Goal: Find specific page/section: Find specific page/section

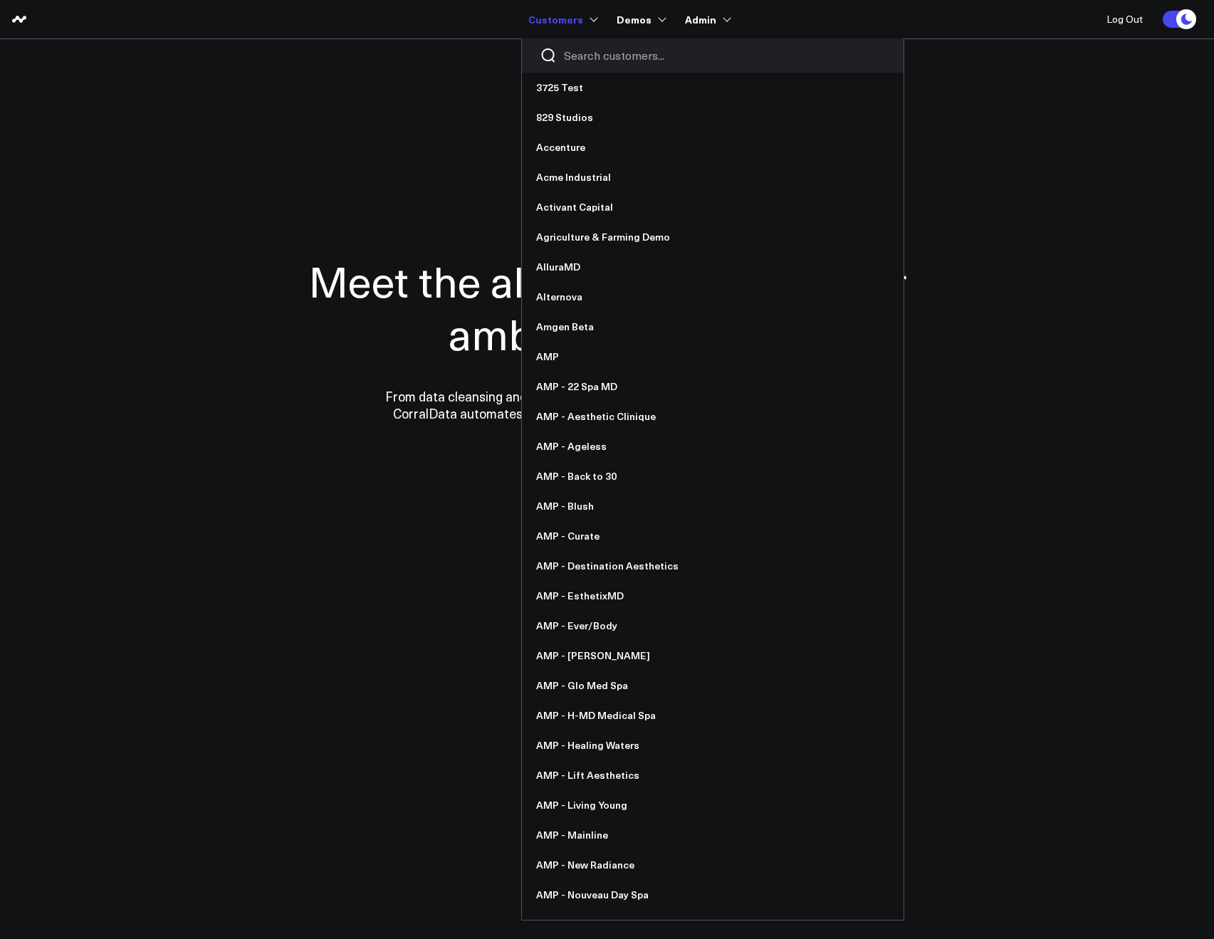
click at [576, 45] on div at bounding box center [713, 55] width 382 height 34
click at [582, 58] on input "Search customers input" at bounding box center [725, 56] width 322 height 16
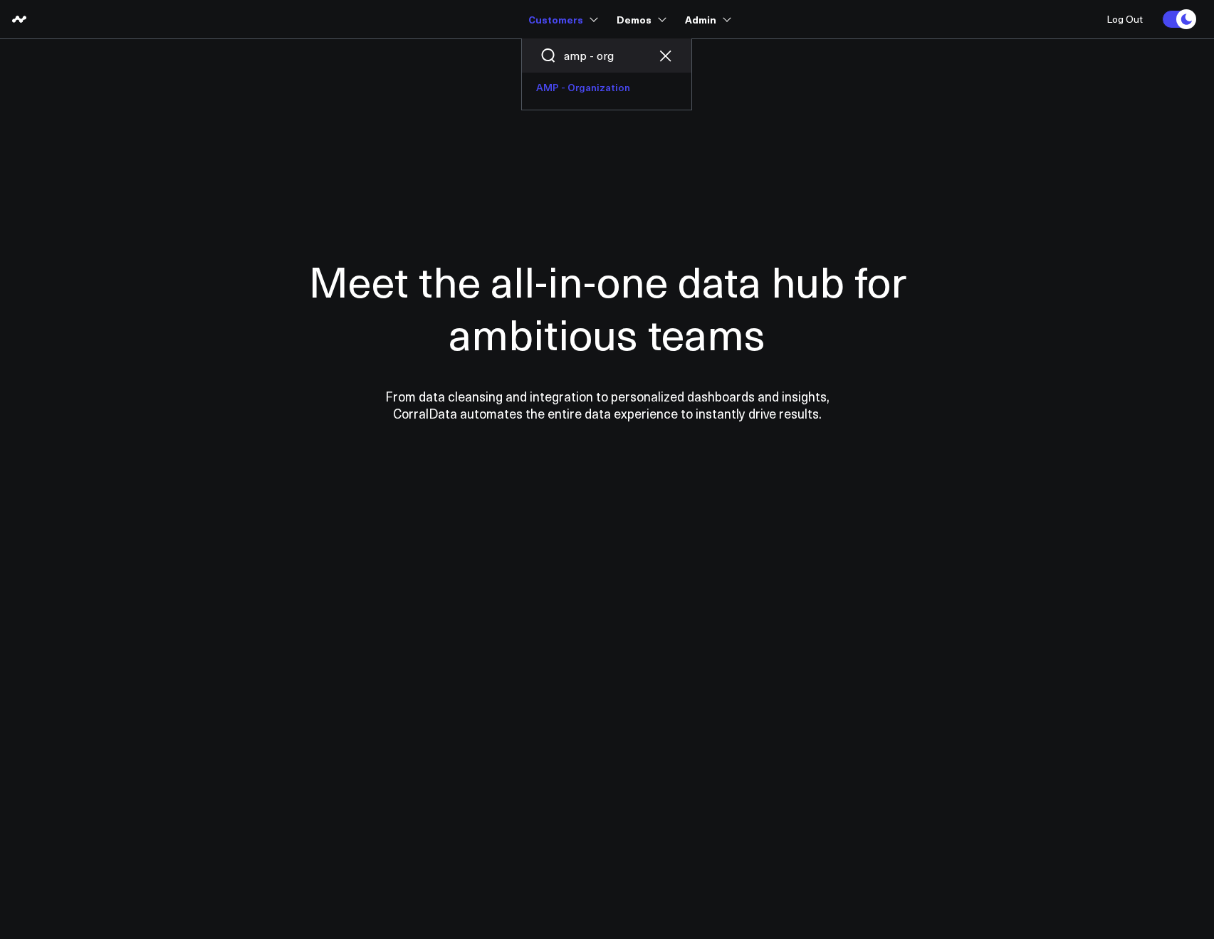
type input "amp - org"
click at [580, 90] on link "AMP - Organization" at bounding box center [606, 88] width 169 height 30
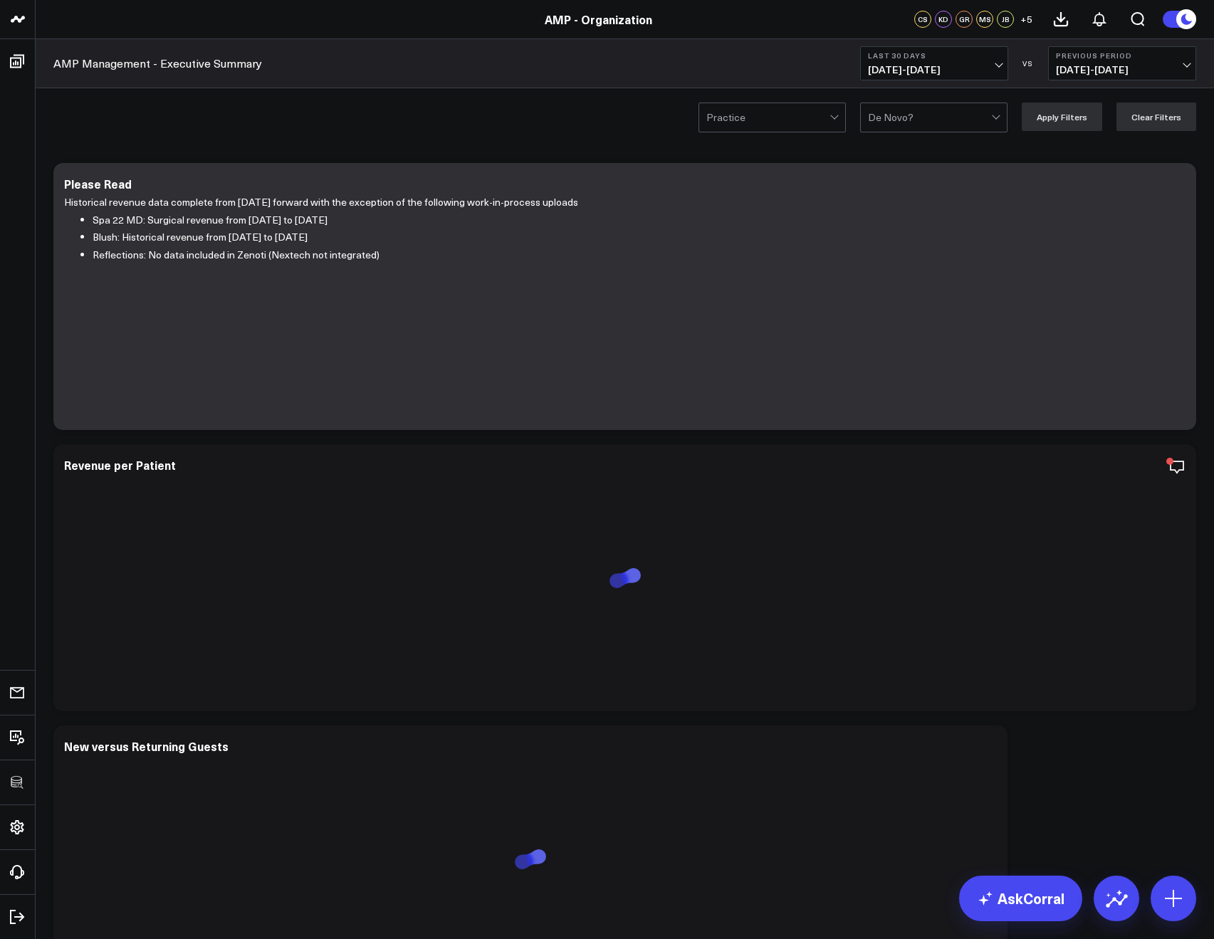
drag, startPoint x: 354, startPoint y: 89, endPoint x: 245, endPoint y: 78, distance: 109.5
click at [354, 89] on div "Practice De Novo? Apply Filters Clear Filters" at bounding box center [625, 116] width 1179 height 57
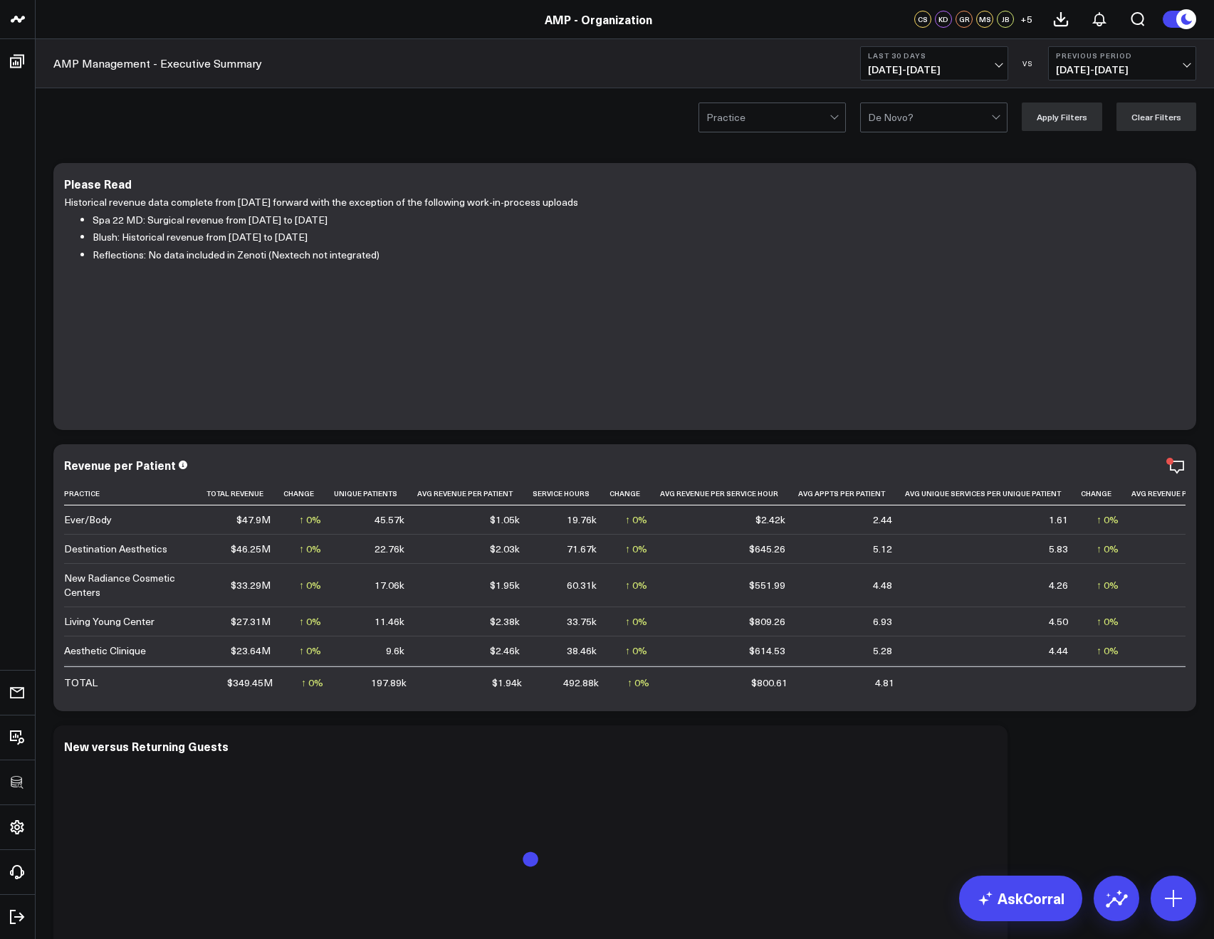
click at [890, 77] on button "Last 30 Days 08/12/25 - 09/10/25" at bounding box center [934, 63] width 148 height 34
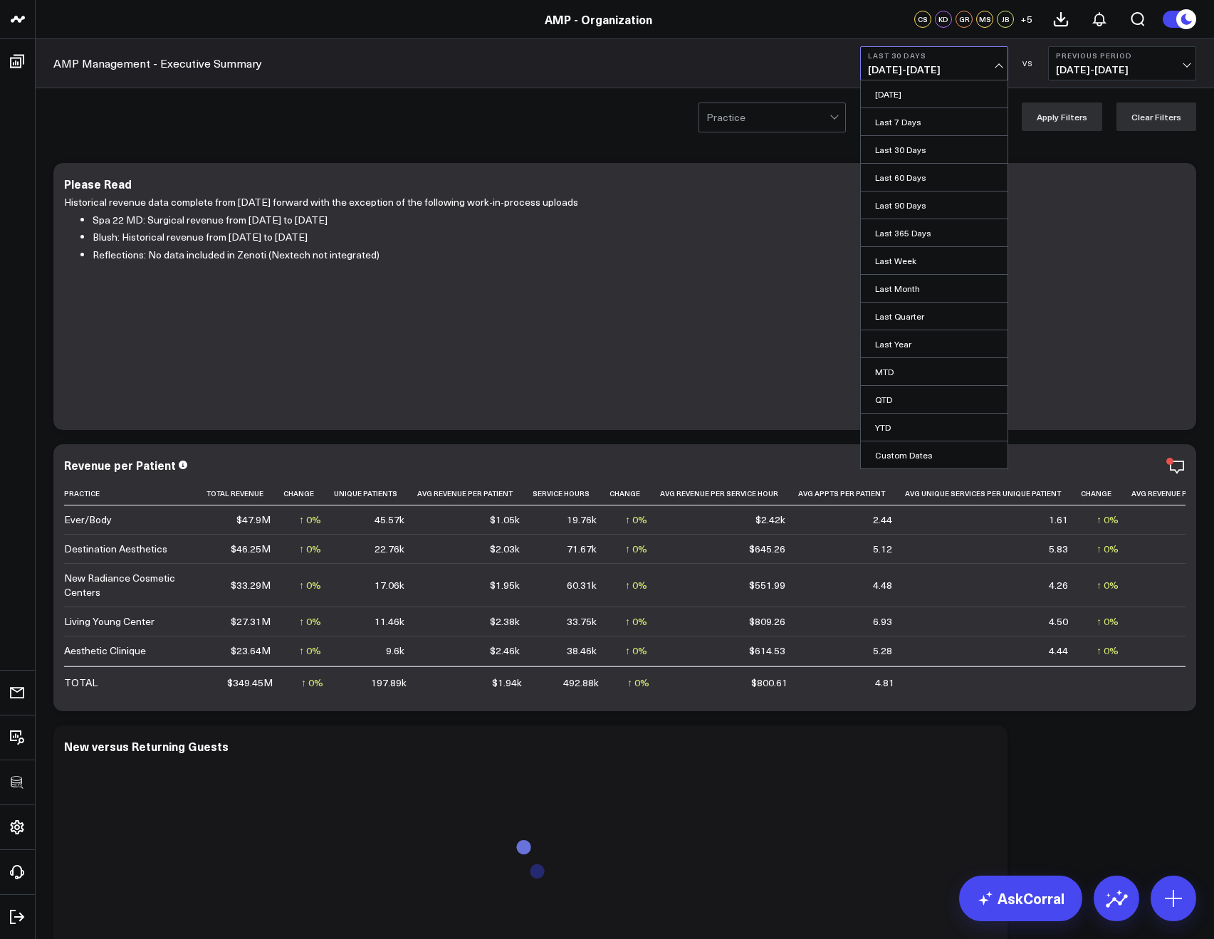
drag, startPoint x: 891, startPoint y: 90, endPoint x: 884, endPoint y: 90, distance: 7.2
click at [890, 90] on link "Yesterday" at bounding box center [934, 93] width 147 height 27
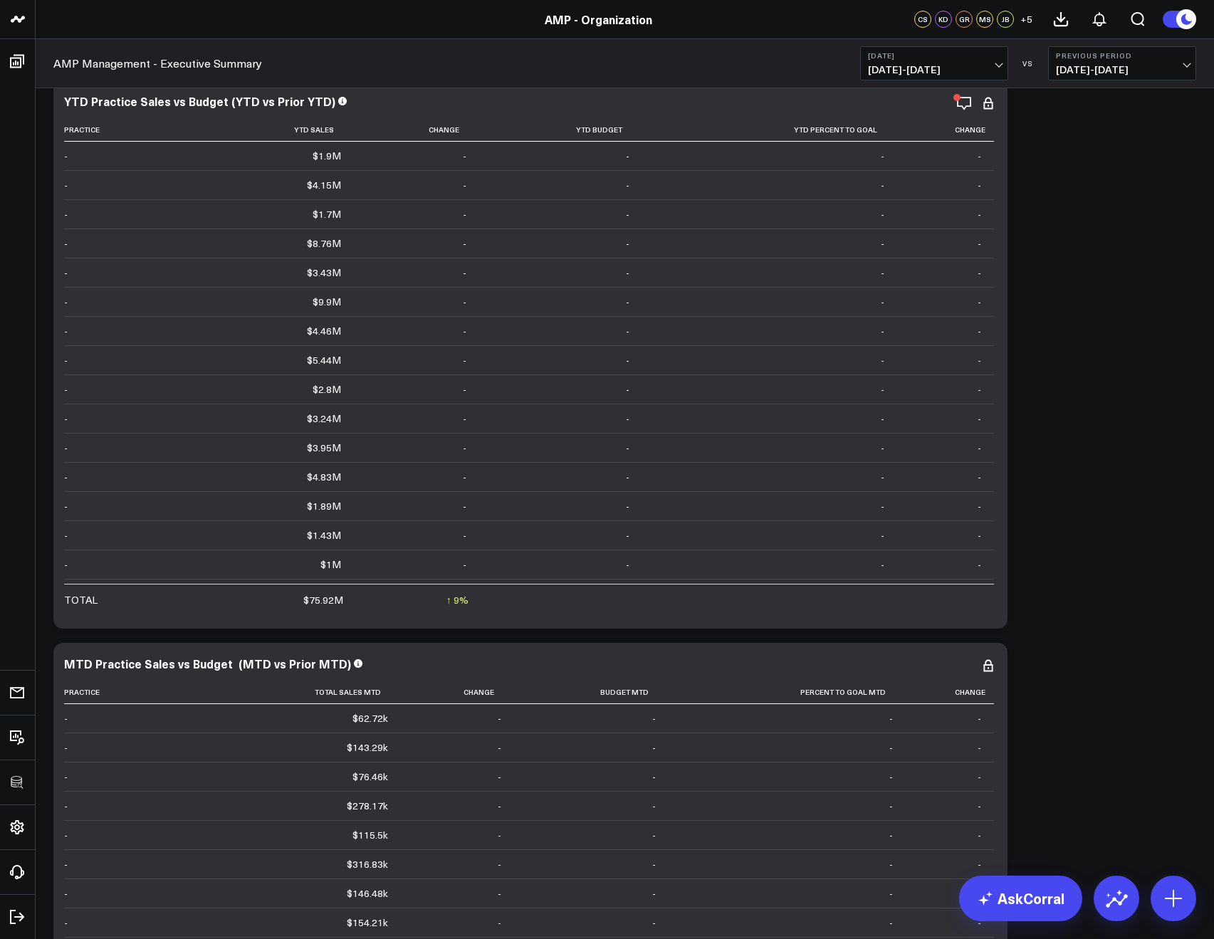
scroll to position [949, 0]
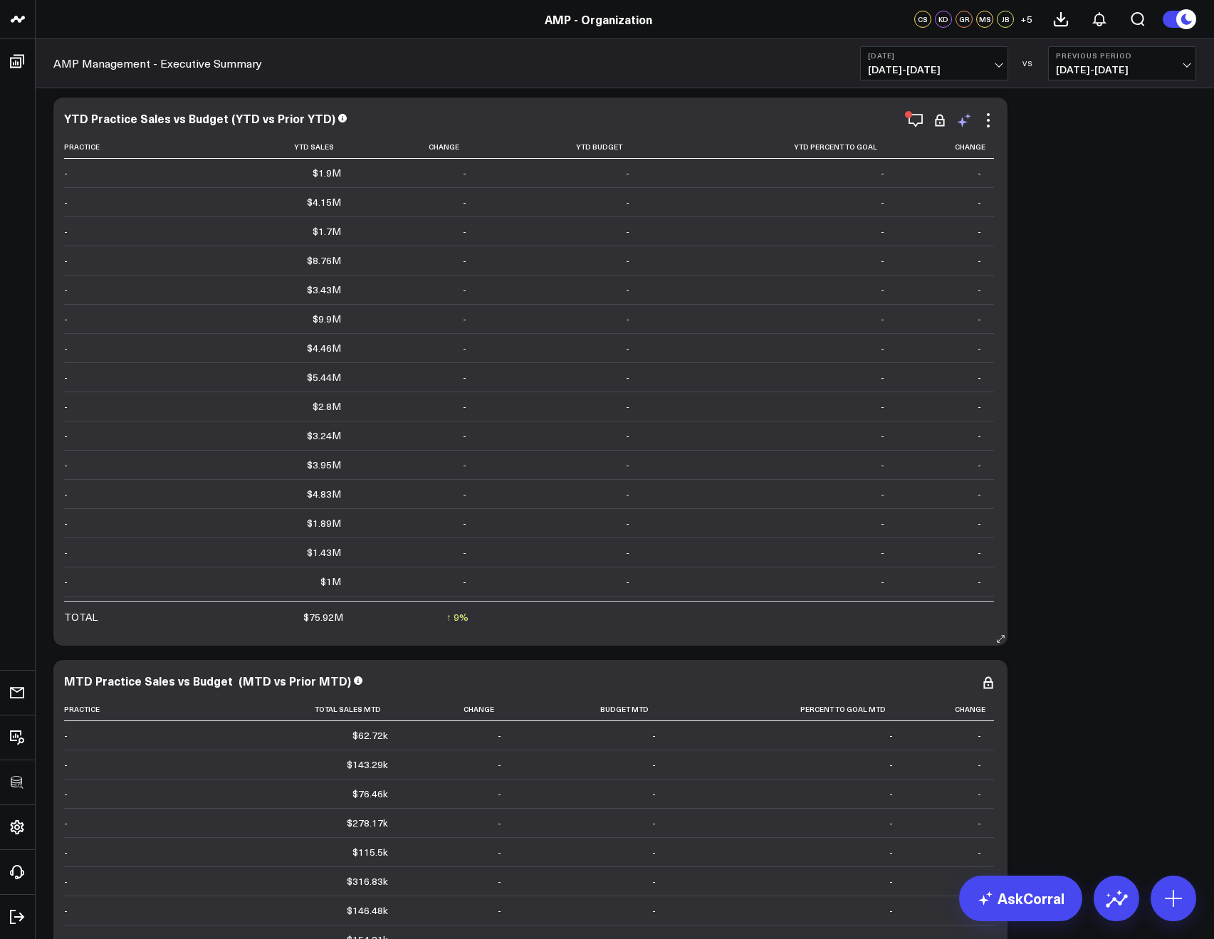
click at [961, 121] on icon at bounding box center [962, 122] width 11 height 11
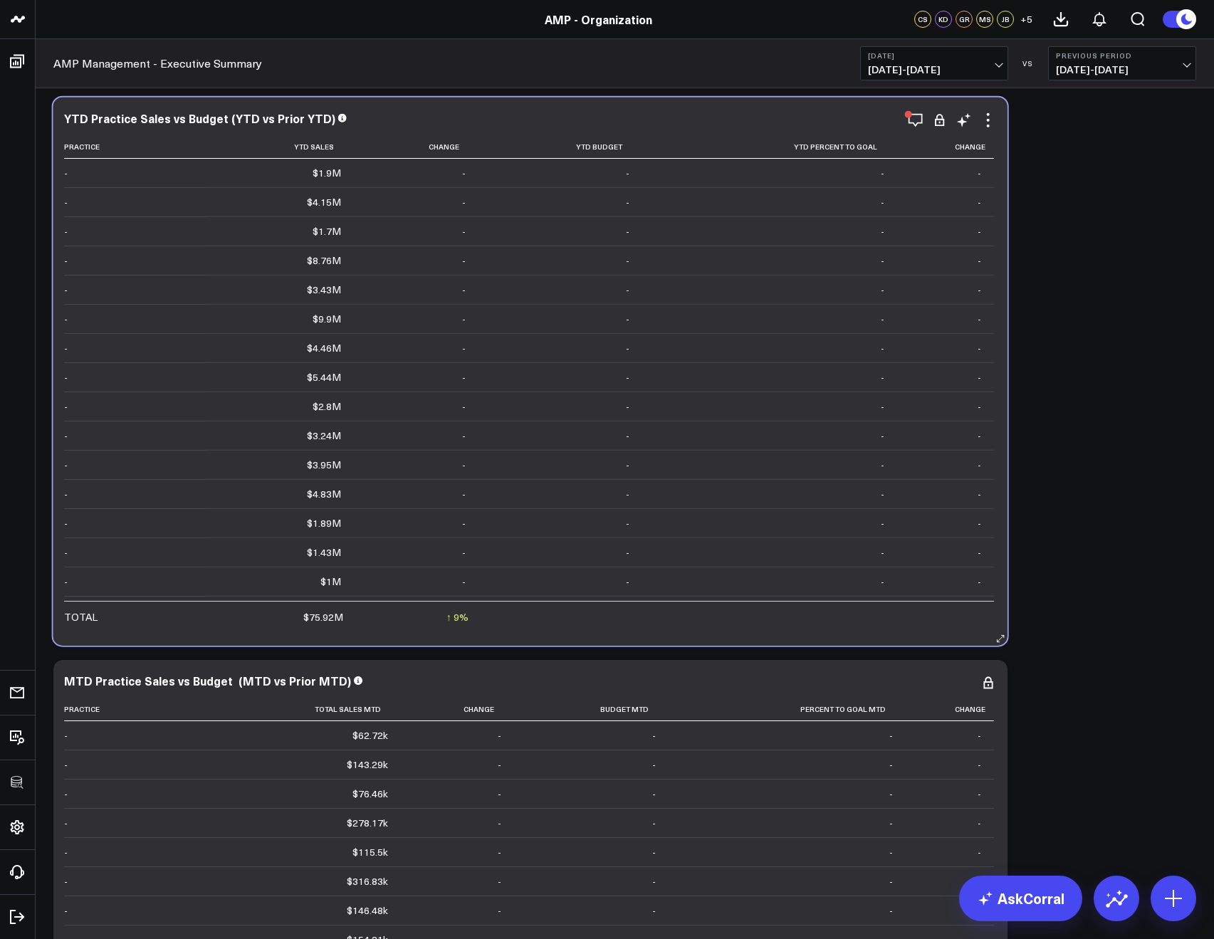
click at [749, 116] on div "YTD Practice Sales vs Budget (YTD vs Prior YTD)" at bounding box center [530, 118] width 933 height 13
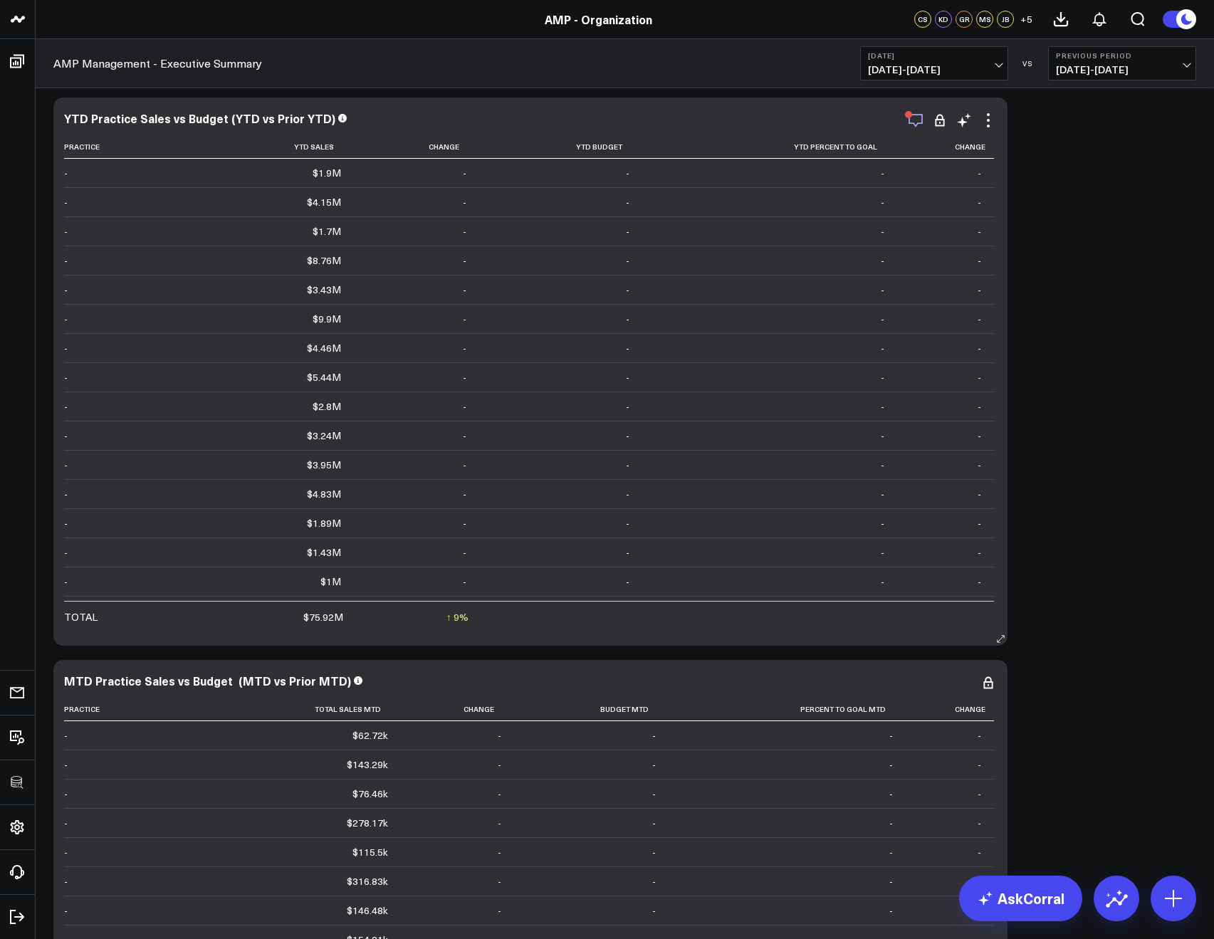
click at [912, 116] on icon "button" at bounding box center [915, 120] width 17 height 17
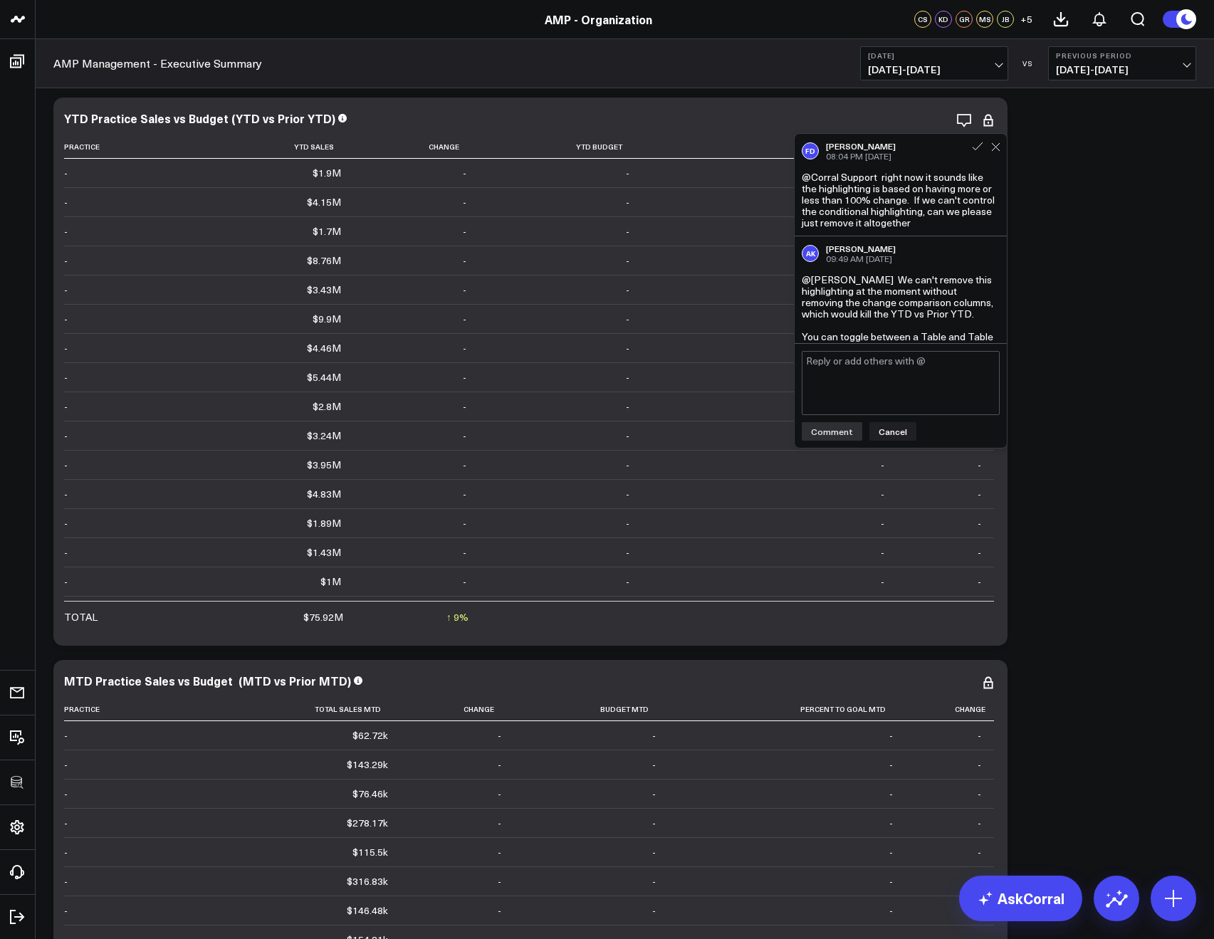
scroll to position [29, 0]
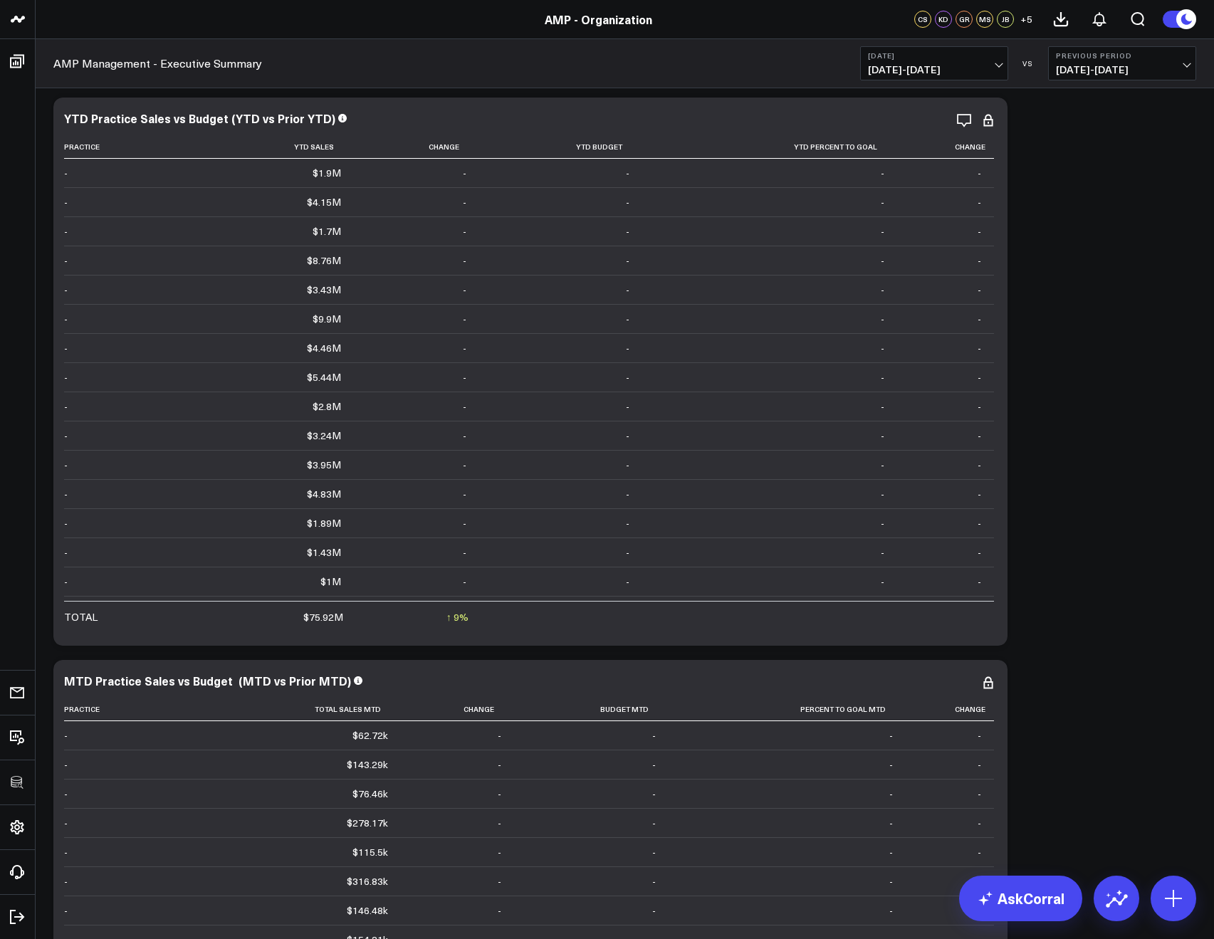
click at [922, 83] on div "AMP Management - Executive Summary Yesterday 09/10/25 - 09/10/25 VS Previous Pe…" at bounding box center [625, 63] width 1179 height 49
click at [908, 73] on span "09/10/25 - 09/10/25" at bounding box center [934, 69] width 132 height 11
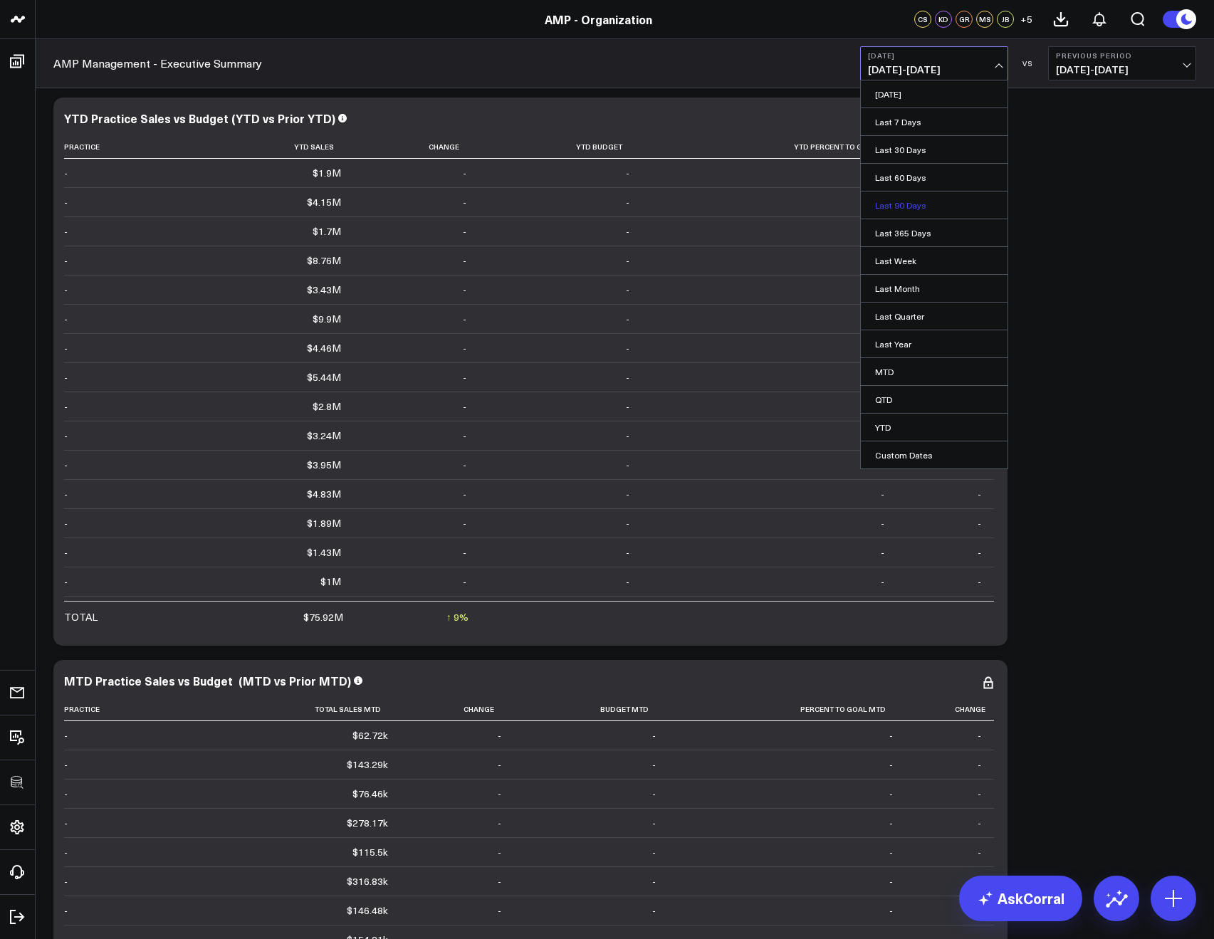
click at [897, 207] on link "Last 90 Days" at bounding box center [934, 205] width 147 height 27
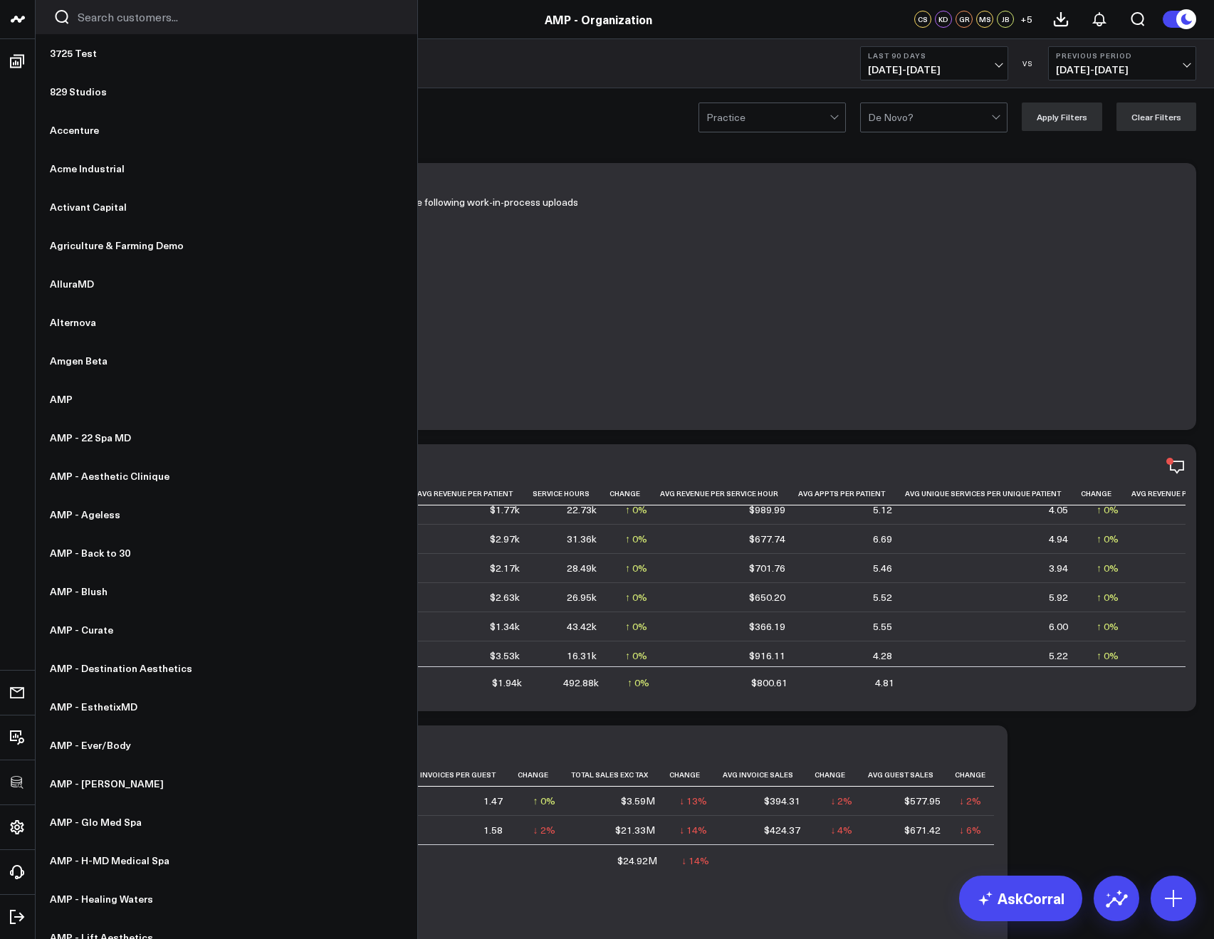
click at [80, 18] on input "Search customers input" at bounding box center [239, 17] width 322 height 16
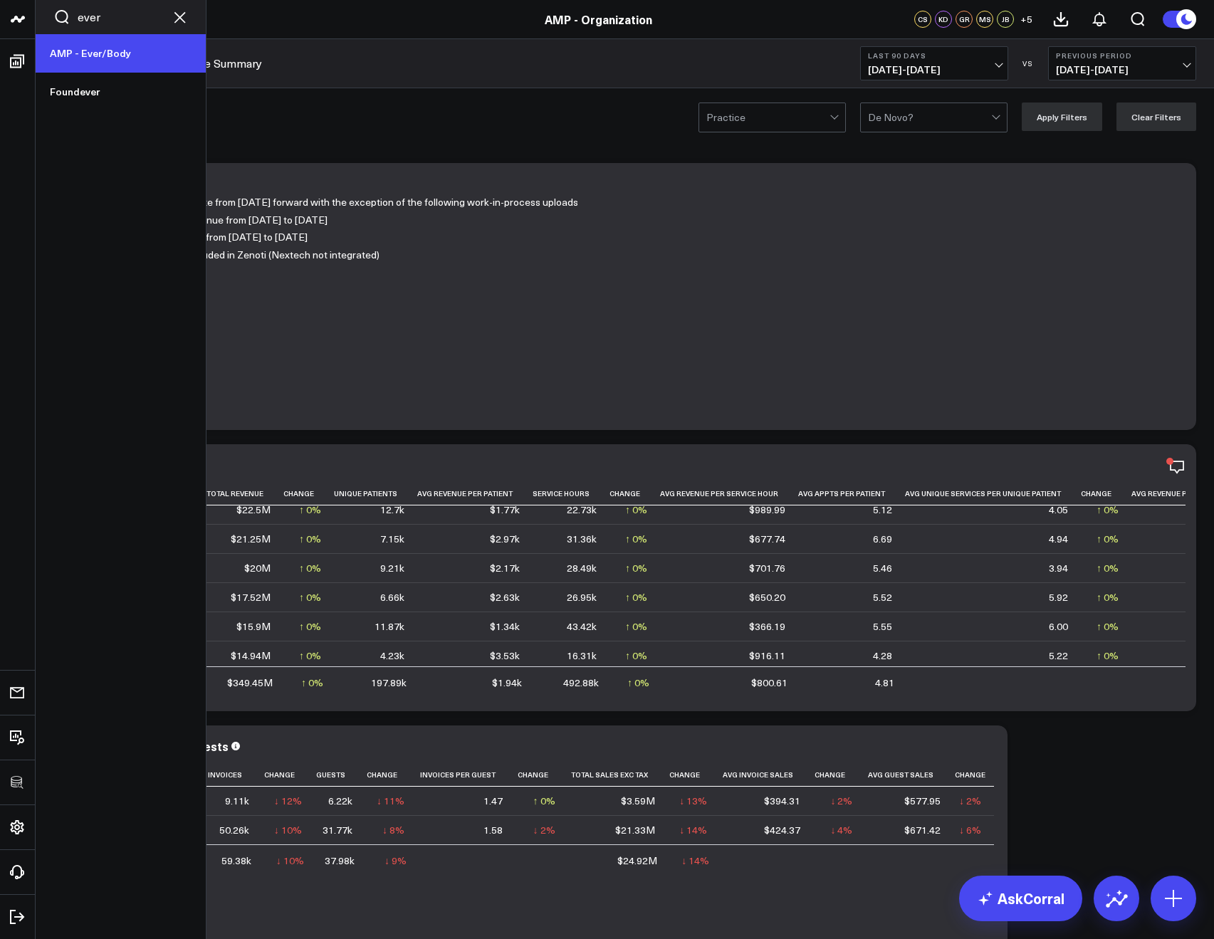
type input "ever"
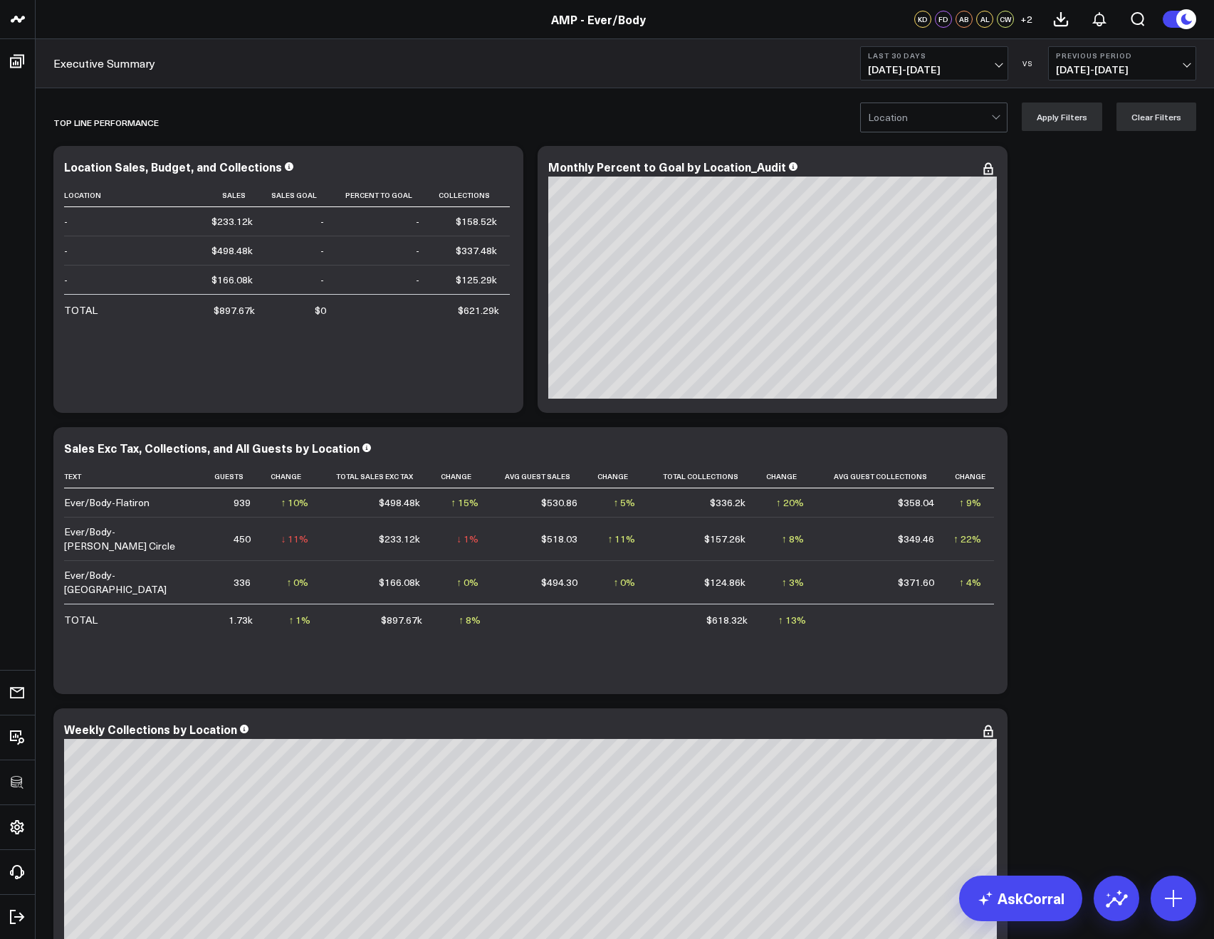
click at [902, 73] on span "08/12/25 - 09/10/25" at bounding box center [934, 69] width 132 height 11
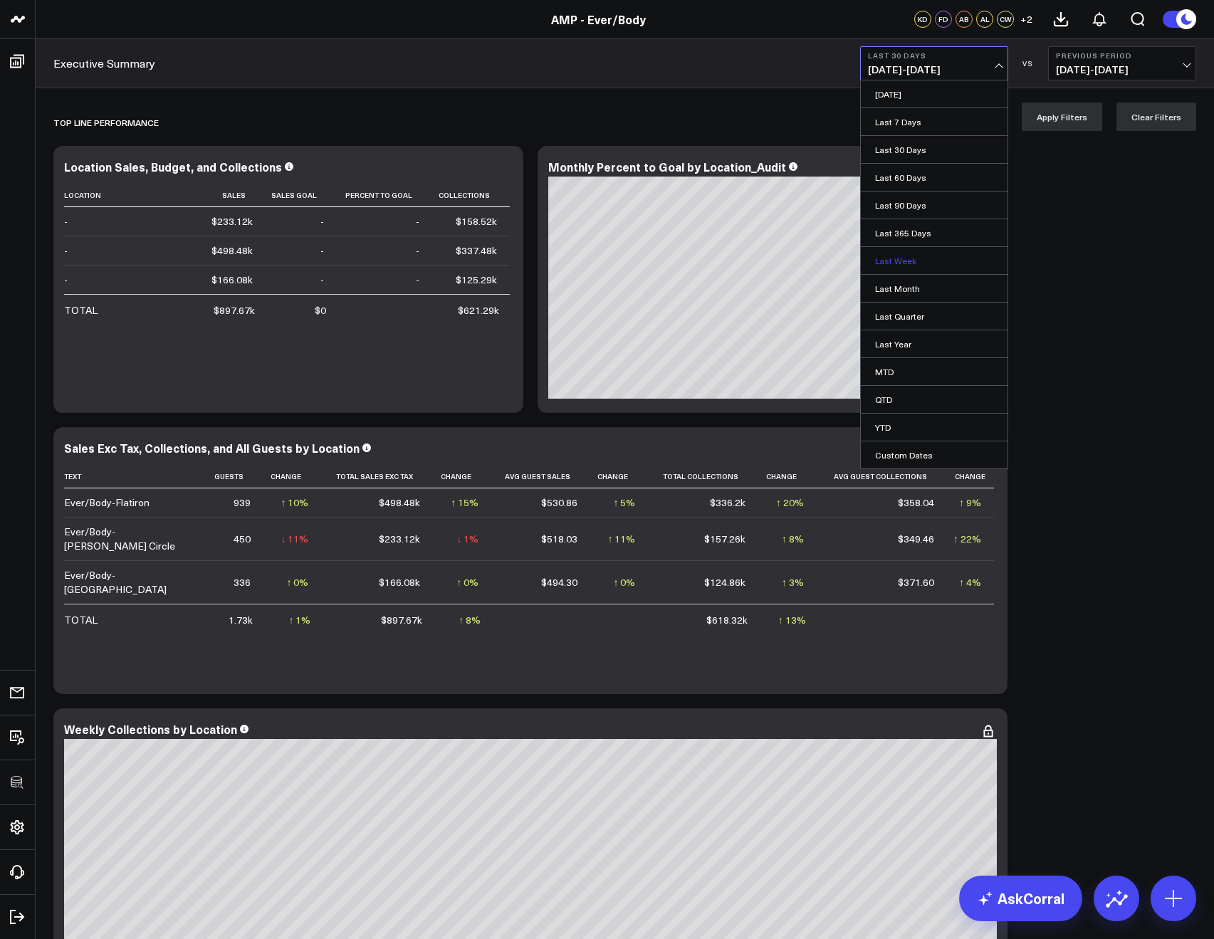
click at [908, 273] on link "Last Week" at bounding box center [934, 260] width 147 height 27
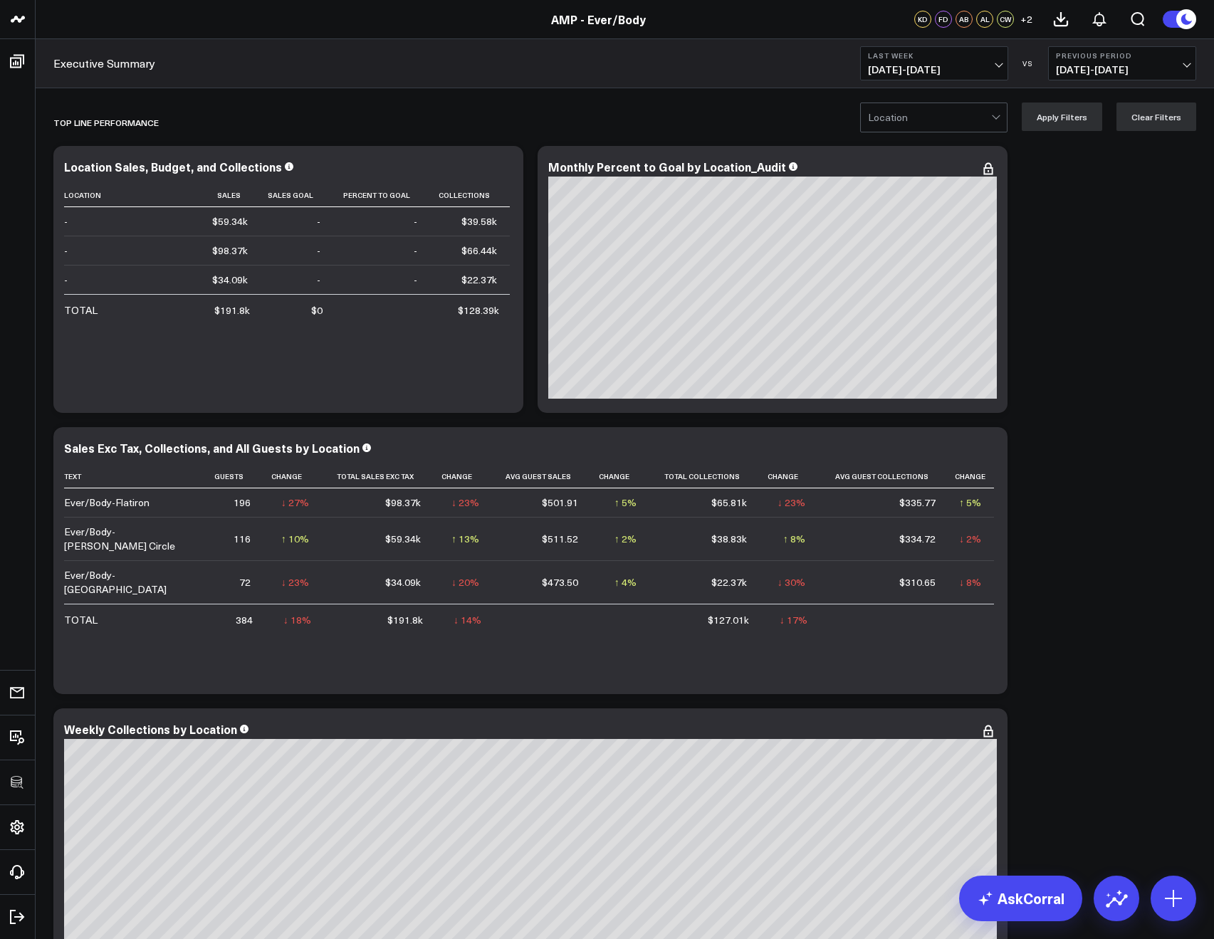
click at [893, 122] on div at bounding box center [929, 117] width 123 height 28
click at [882, 73] on span "08/31/25 - 09/06/25" at bounding box center [934, 69] width 132 height 11
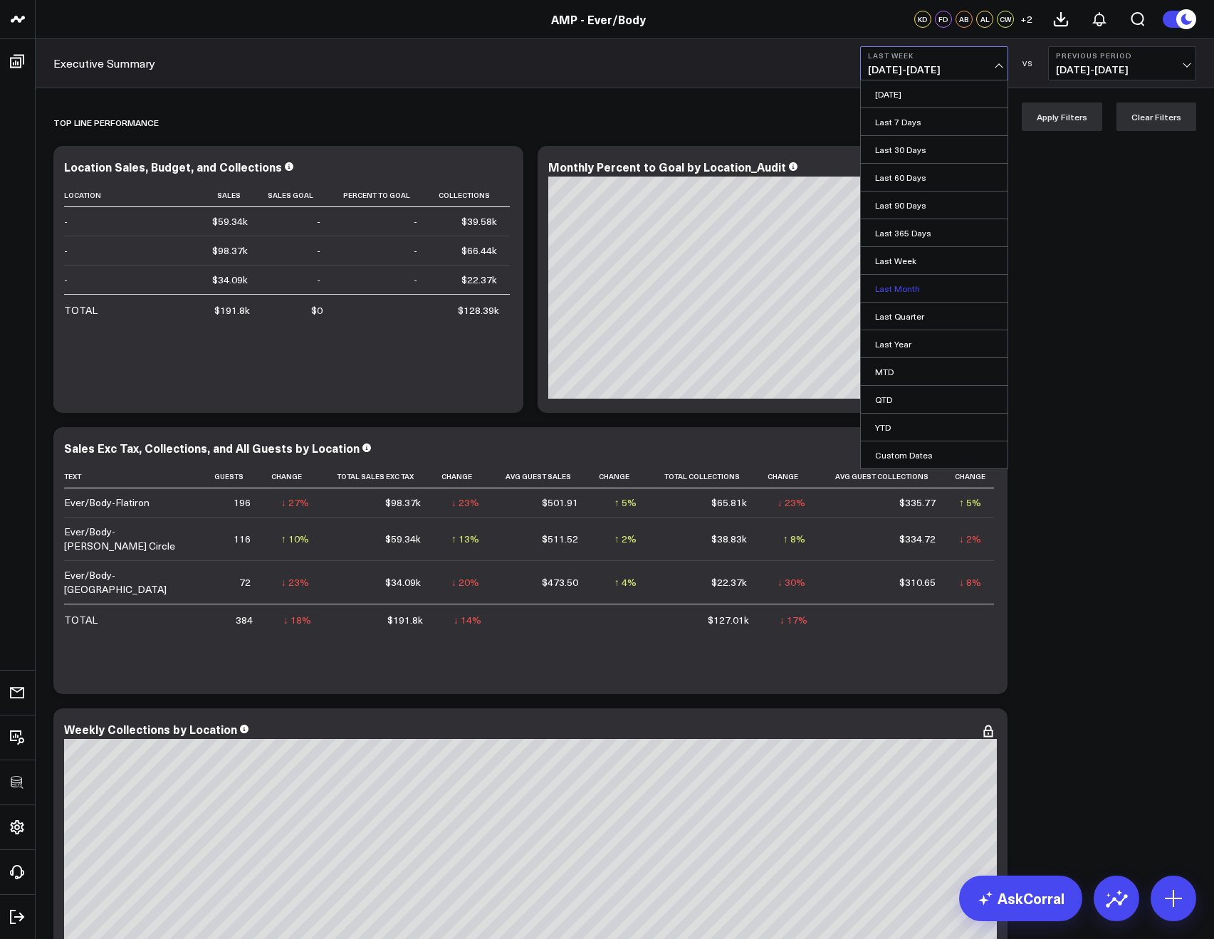
click at [890, 286] on link "Last Month" at bounding box center [934, 288] width 147 height 27
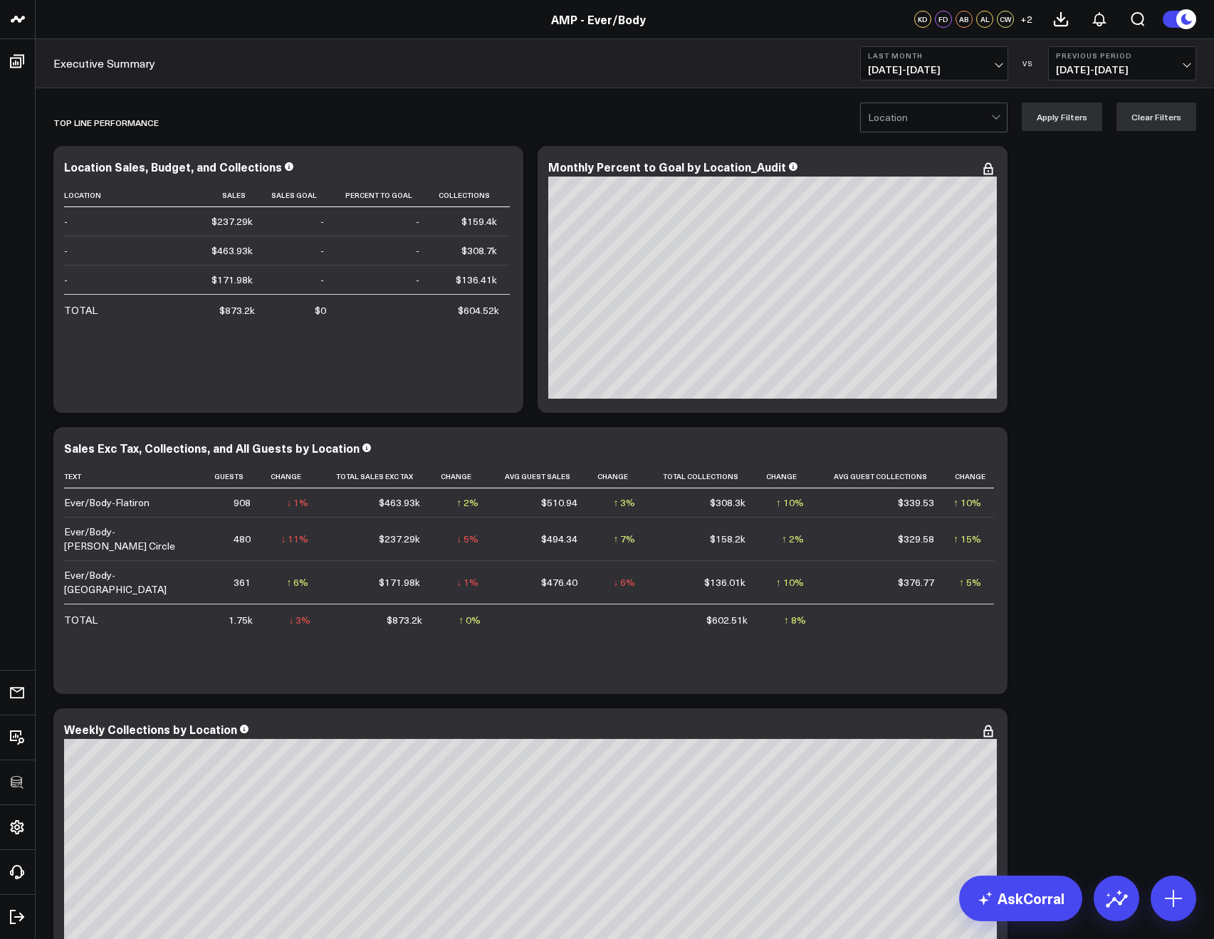
click at [911, 64] on span "08/01/25 - 08/31/25" at bounding box center [934, 69] width 132 height 11
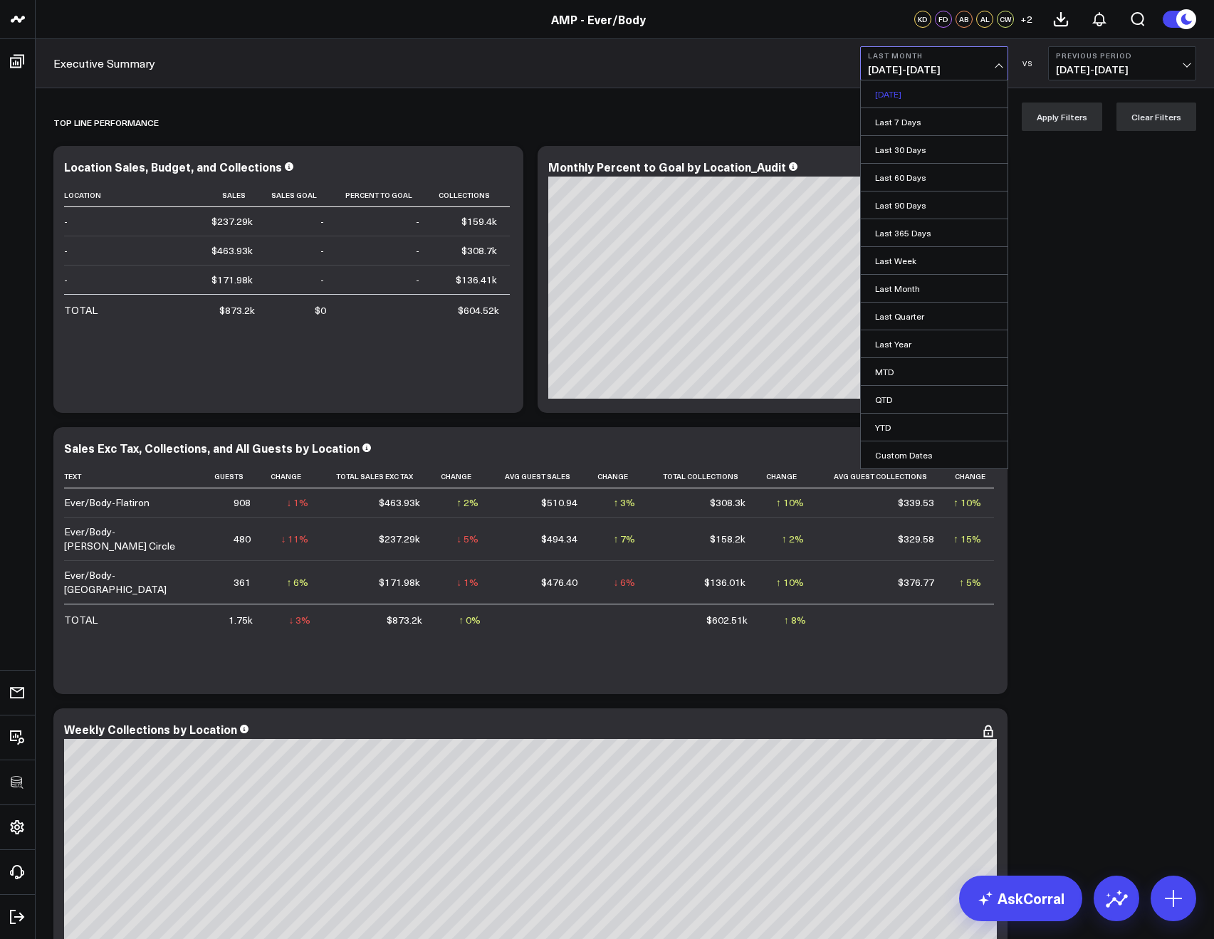
click at [890, 91] on link "[DATE]" at bounding box center [934, 93] width 147 height 27
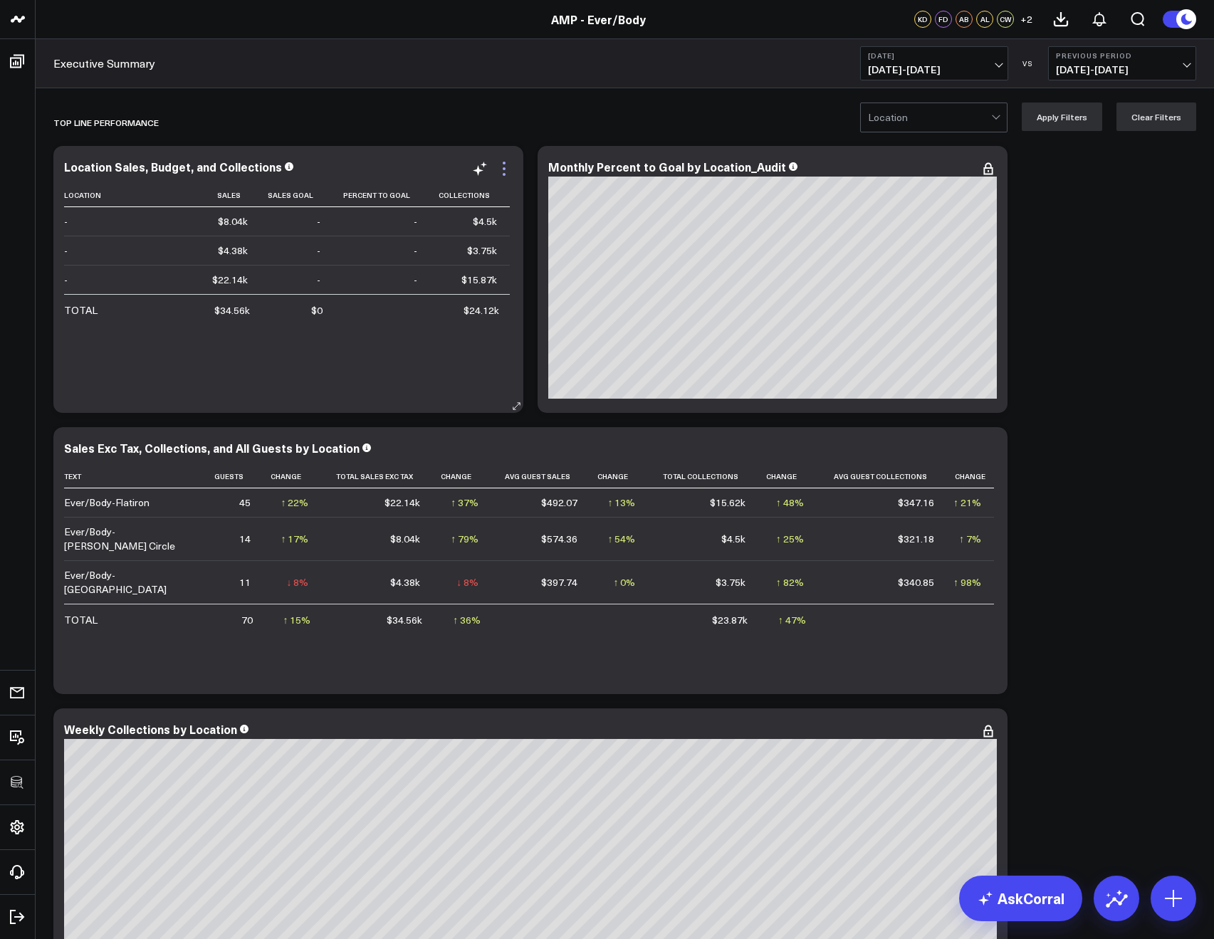
click at [504, 170] on icon at bounding box center [504, 168] width 17 height 17
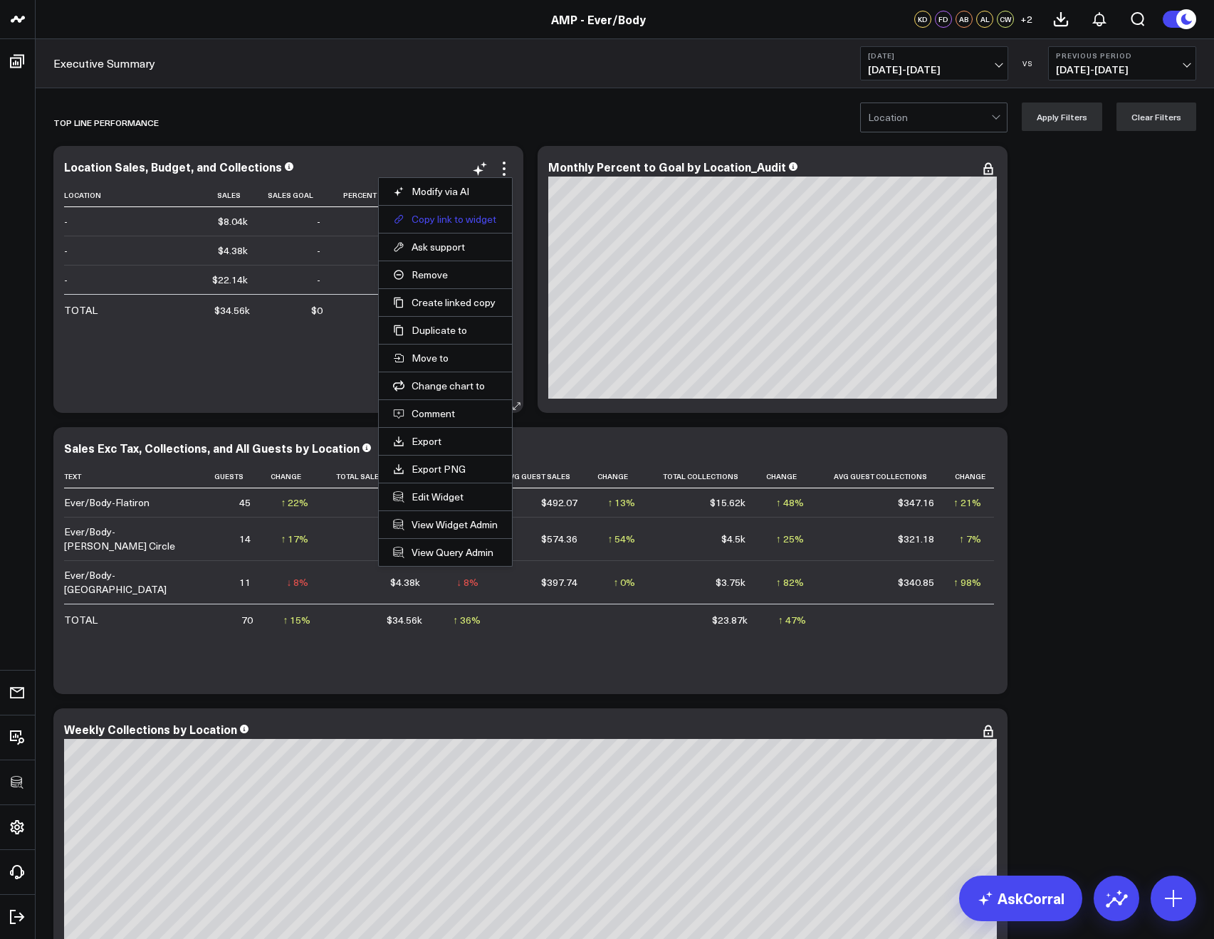
click at [424, 224] on button "Copy link to widget" at bounding box center [445, 219] width 105 height 13
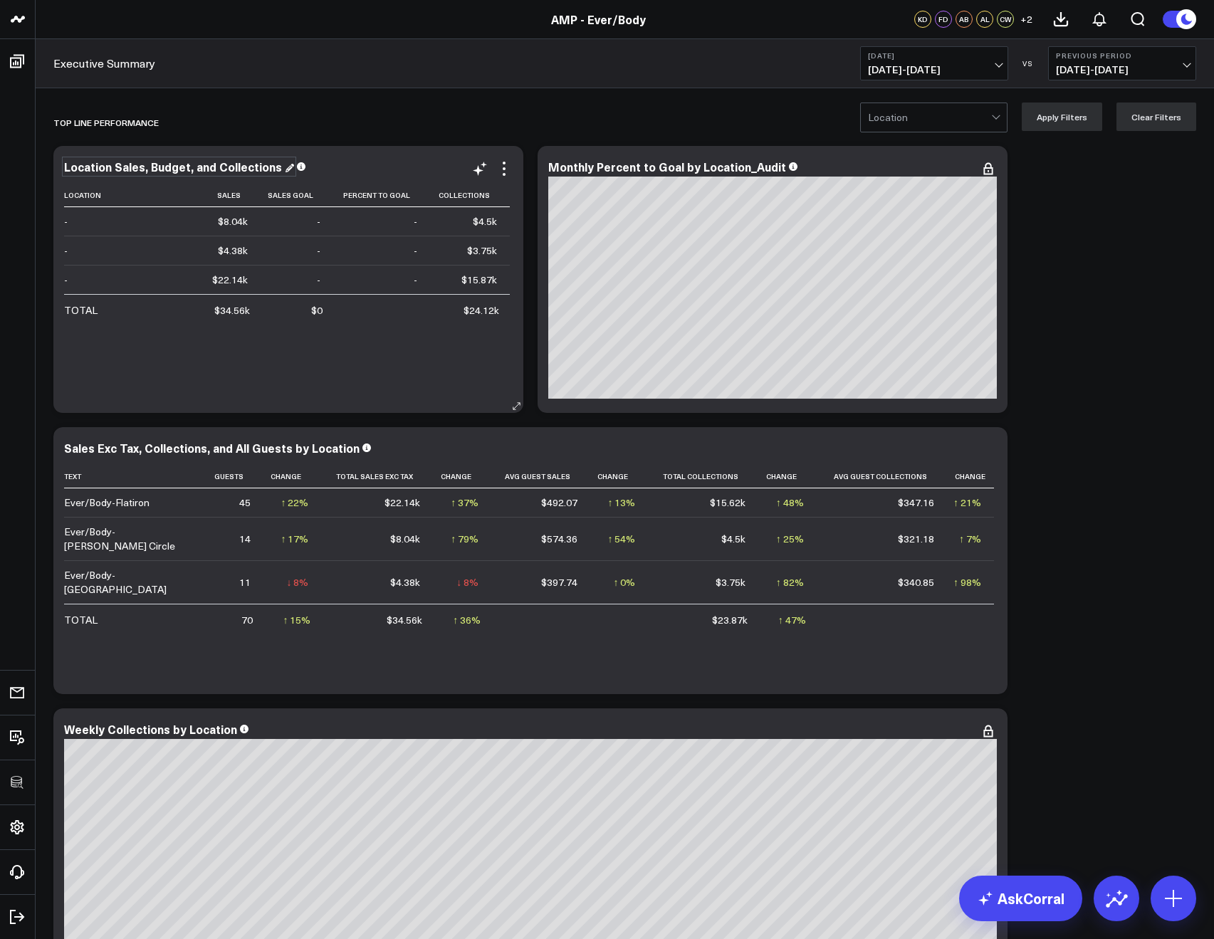
click at [107, 171] on div "Location Sales, Budget, and Collections" at bounding box center [179, 167] width 230 height 16
click at [107, 171] on div "Location Sales, Budget, and Collections" at bounding box center [174, 167] width 221 height 16
click at [509, 159] on div "Location Sales, Budget, and Collections Location Sales Sales Goal Percent To Go…" at bounding box center [288, 279] width 470 height 267
click at [506, 167] on icon at bounding box center [504, 168] width 17 height 17
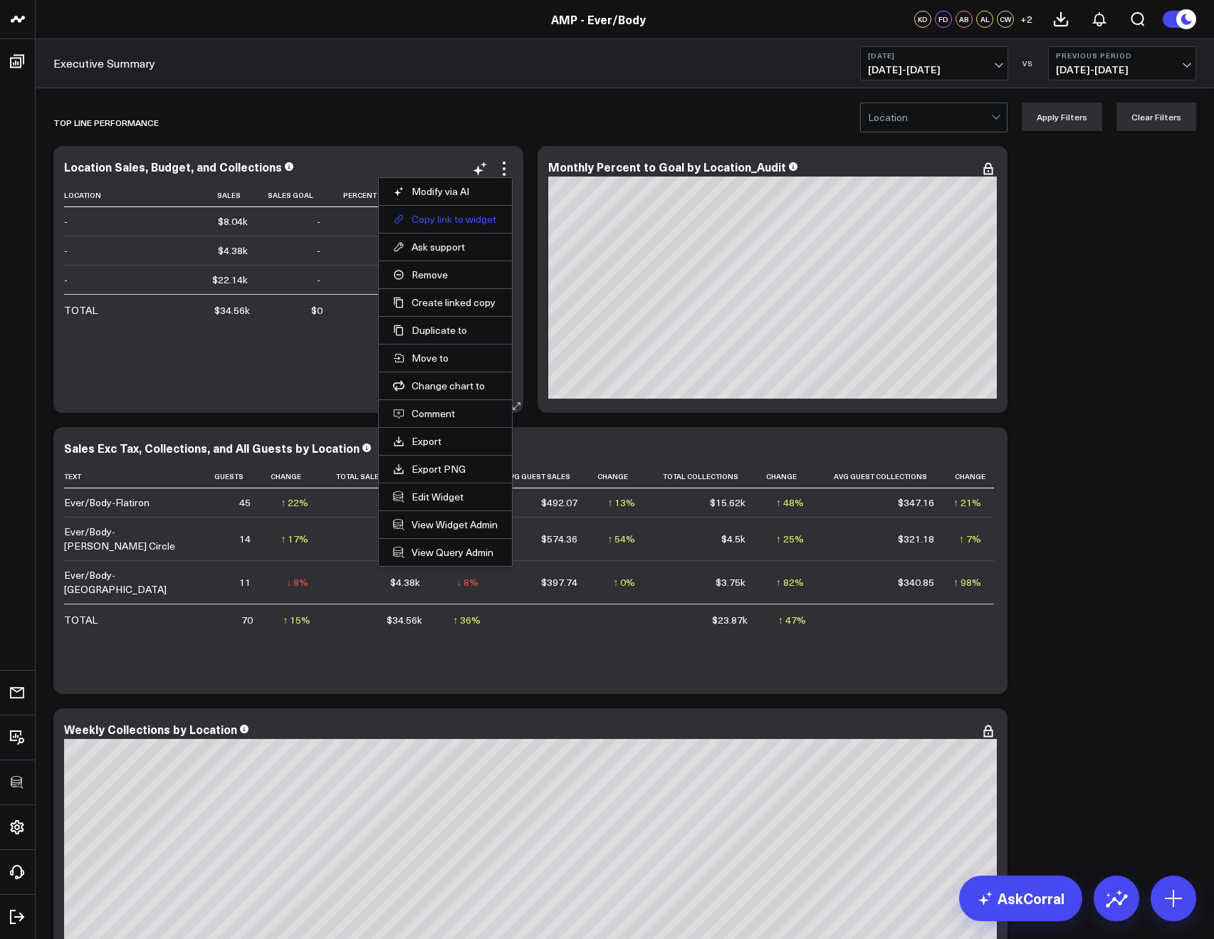
click at [453, 222] on button "Copy link to widget" at bounding box center [445, 219] width 105 height 13
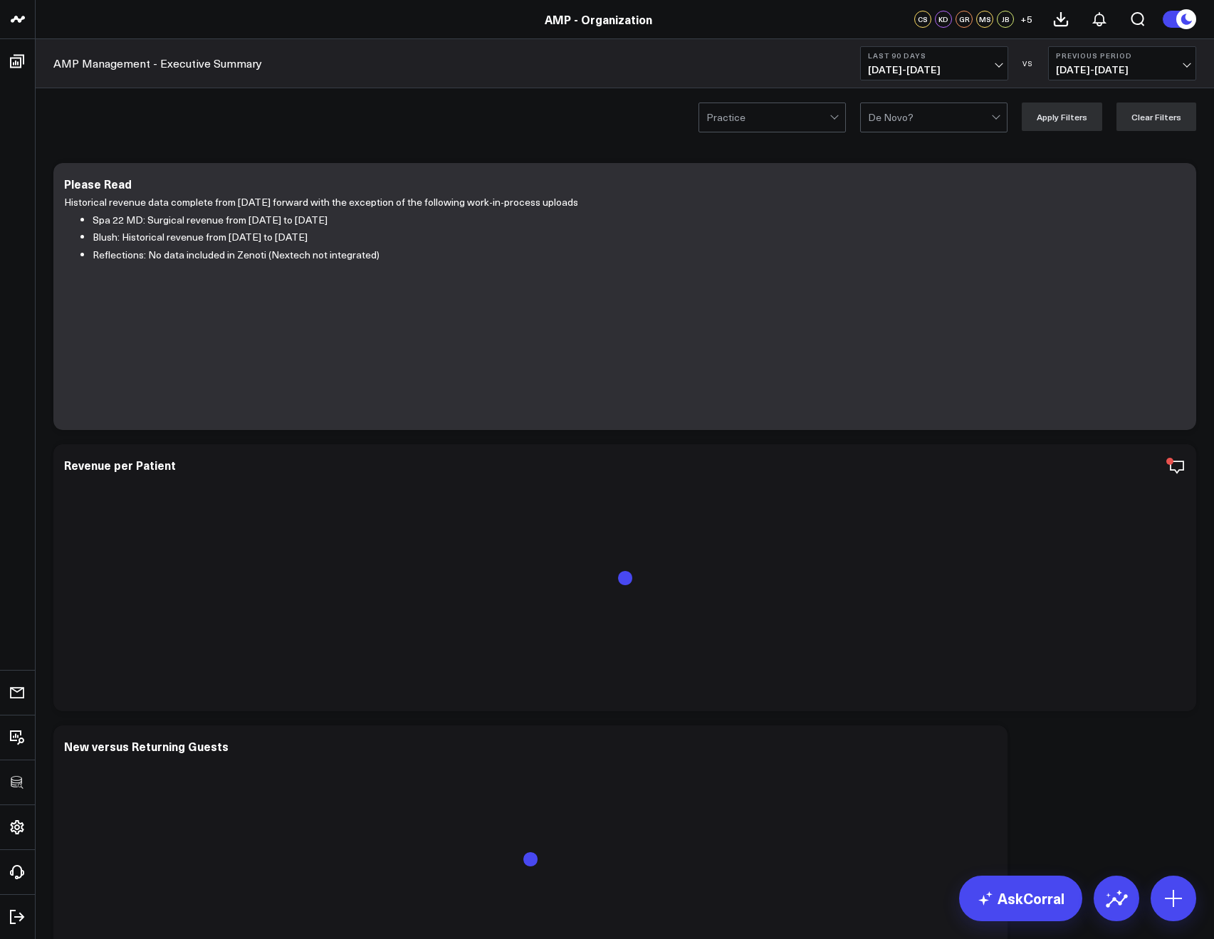
click at [882, 58] on b "Last 90 Days" at bounding box center [934, 55] width 132 height 9
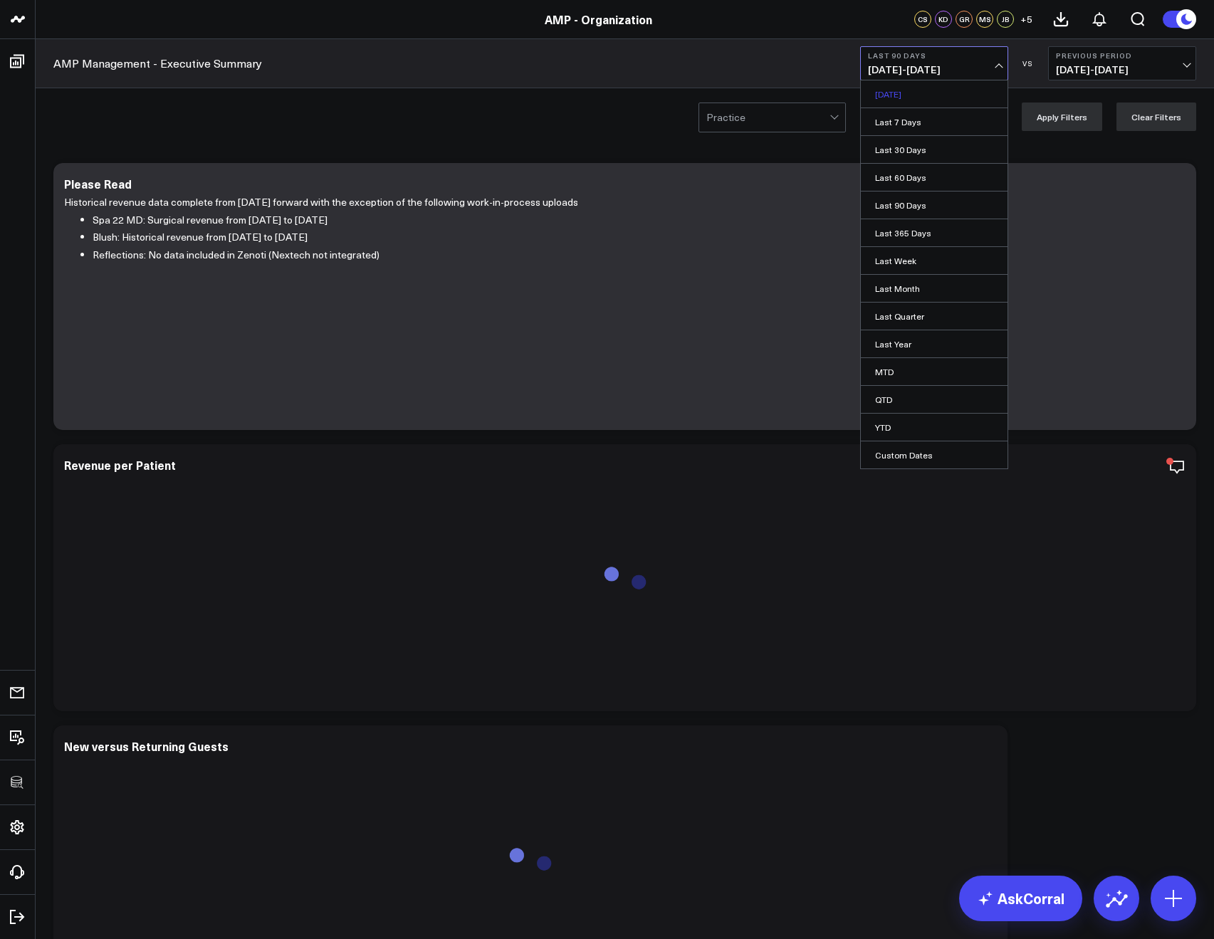
click at [899, 90] on link "Yesterday" at bounding box center [934, 93] width 147 height 27
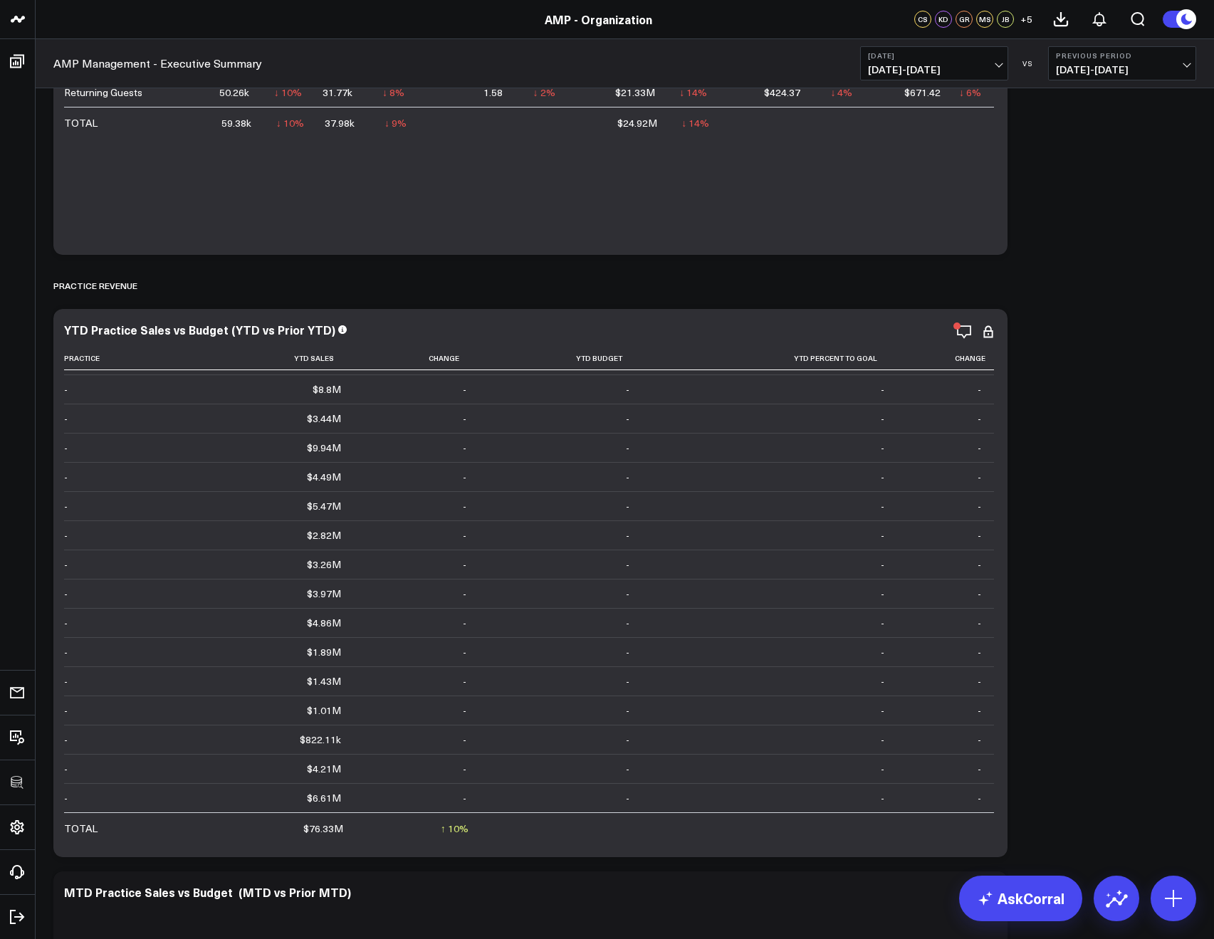
scroll to position [91, 0]
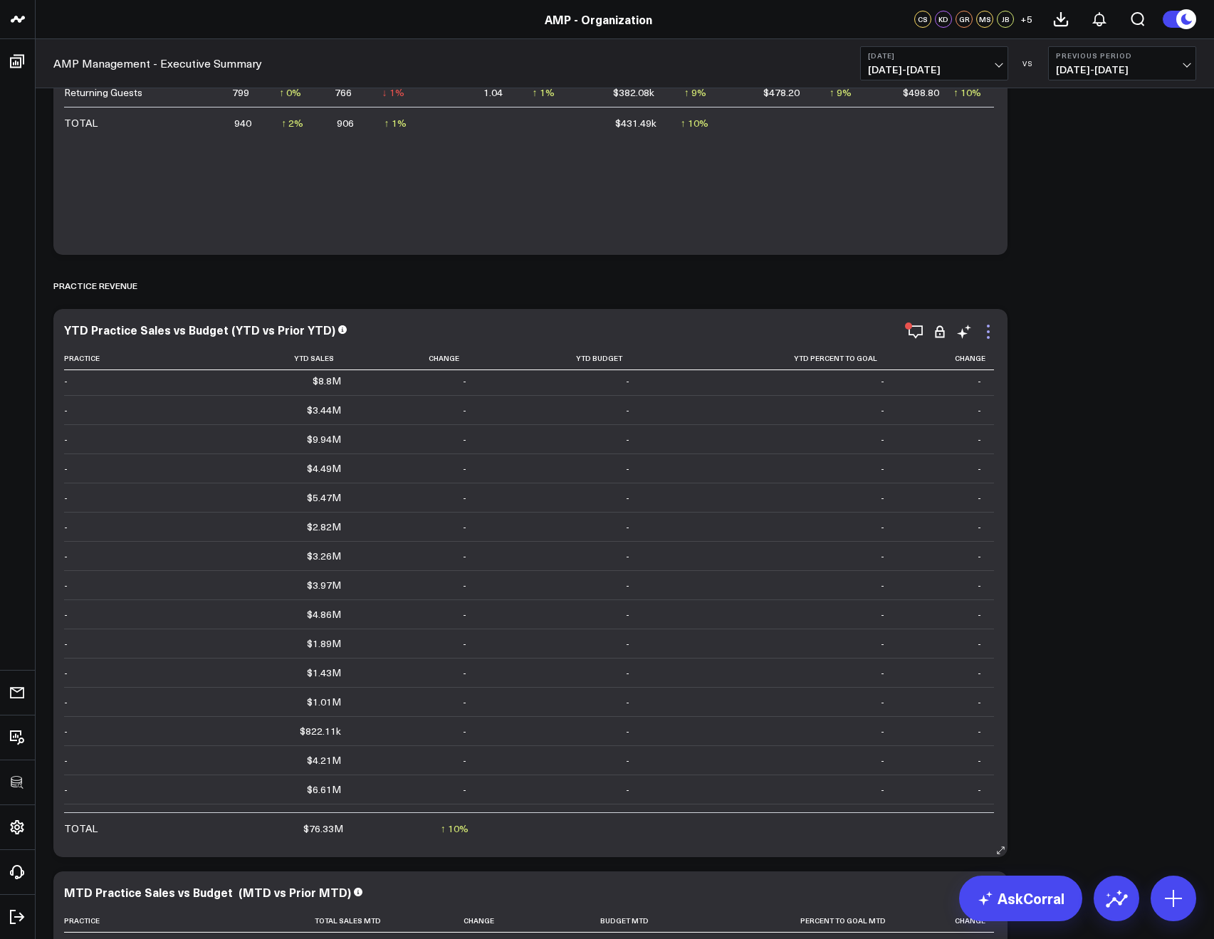
click at [990, 330] on icon at bounding box center [988, 331] width 17 height 17
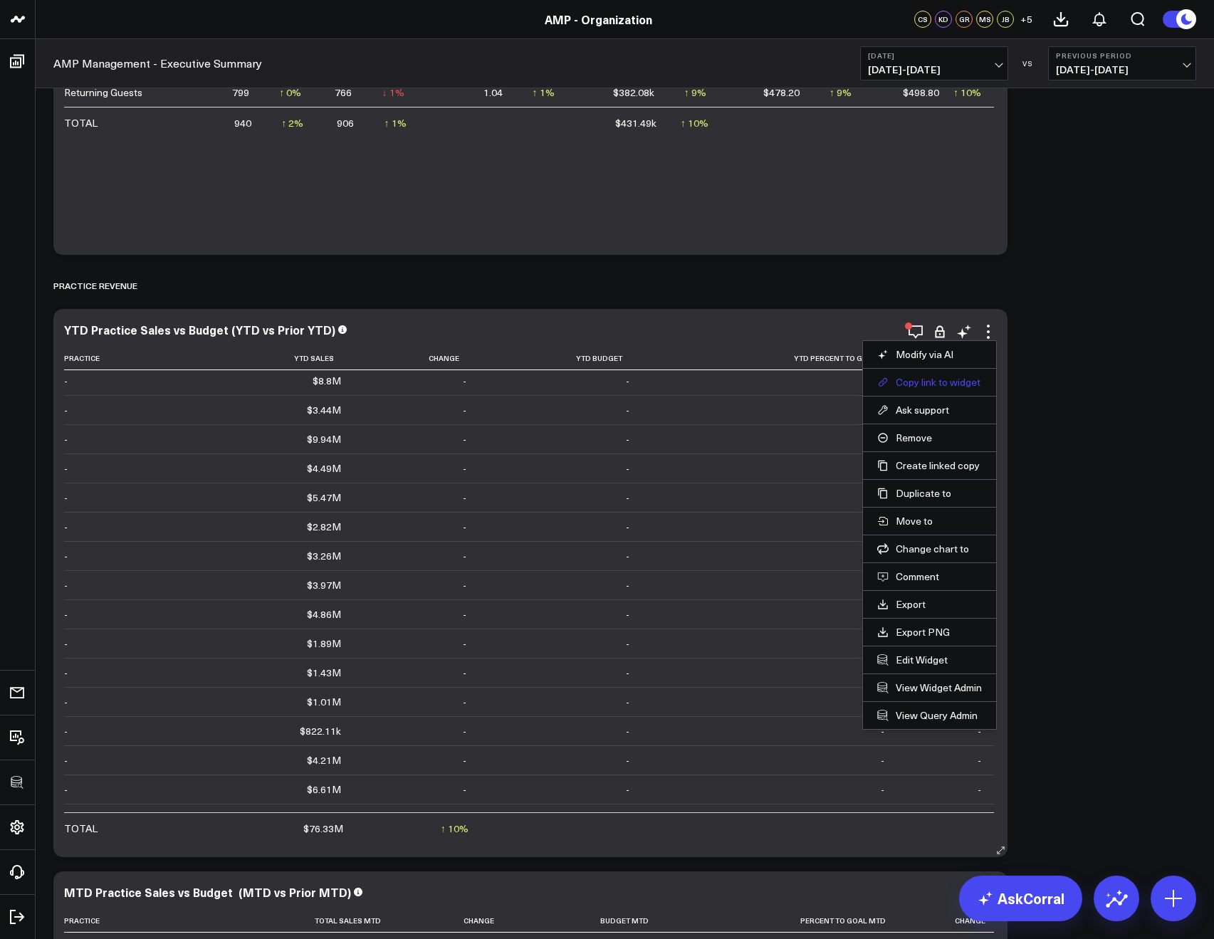
click at [915, 380] on button "Copy link to widget" at bounding box center [929, 382] width 105 height 13
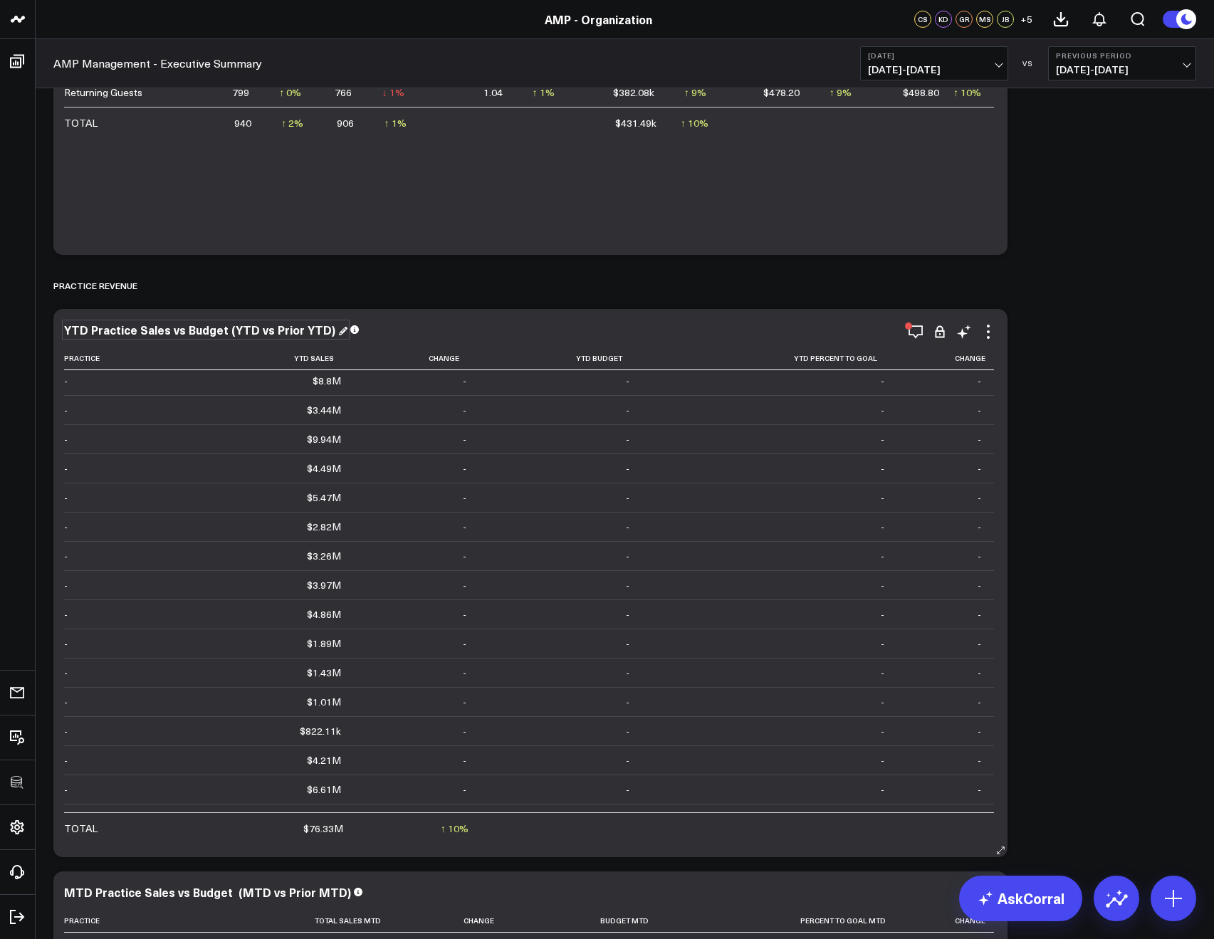
click at [208, 323] on div "YTD Practice Sales vs Budget (YTD vs Prior YTD)" at bounding box center [205, 330] width 283 height 16
click at [209, 325] on div "YTD Practice Sales vs Budget (YTD vs Prior YTD)" at bounding box center [201, 330] width 274 height 16
click at [208, 325] on div "YTD Practice Sales vs Budget (YTD vs Prior YTD)" at bounding box center [201, 330] width 274 height 16
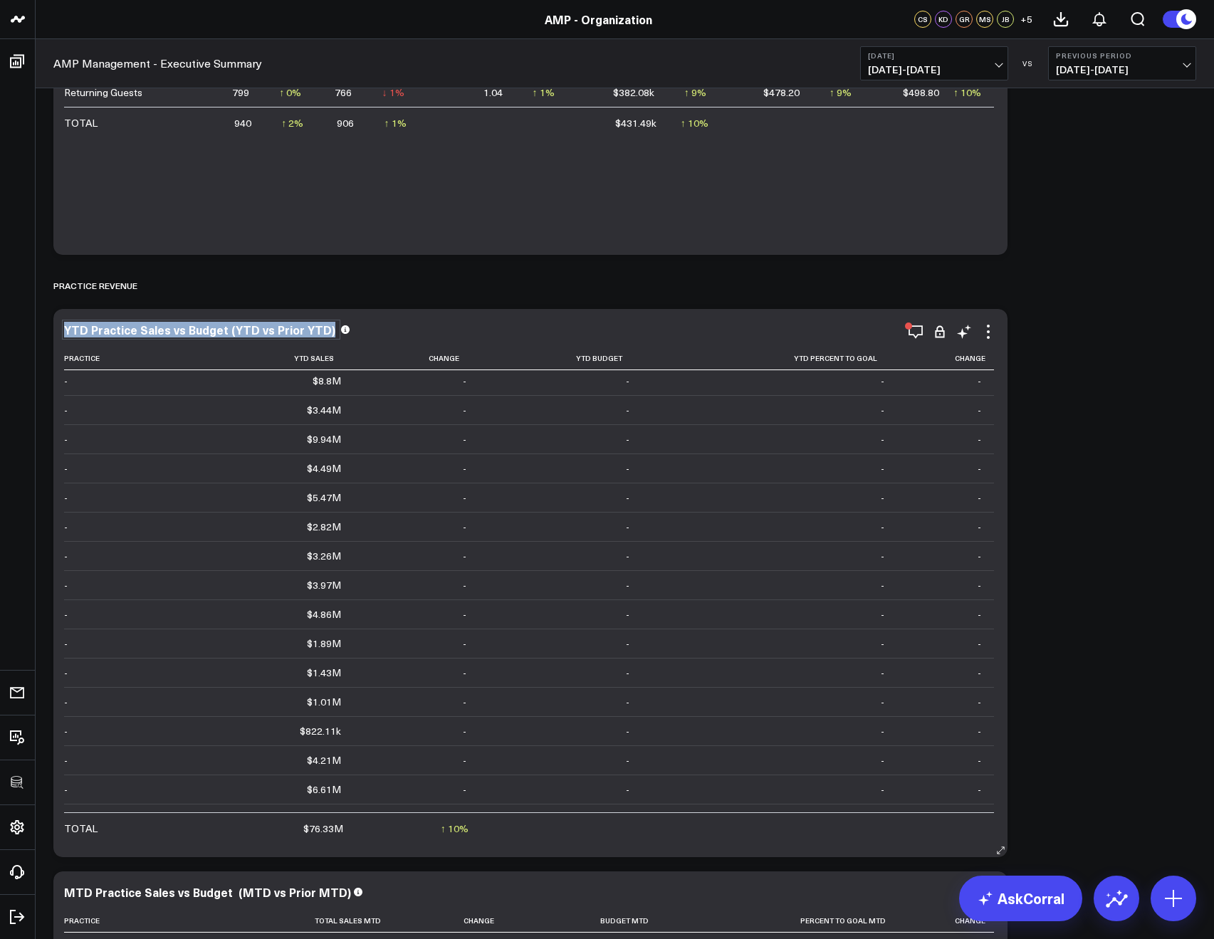
copy div "YTD Practice Sales vs Budget (YTD vs Prior YTD)"
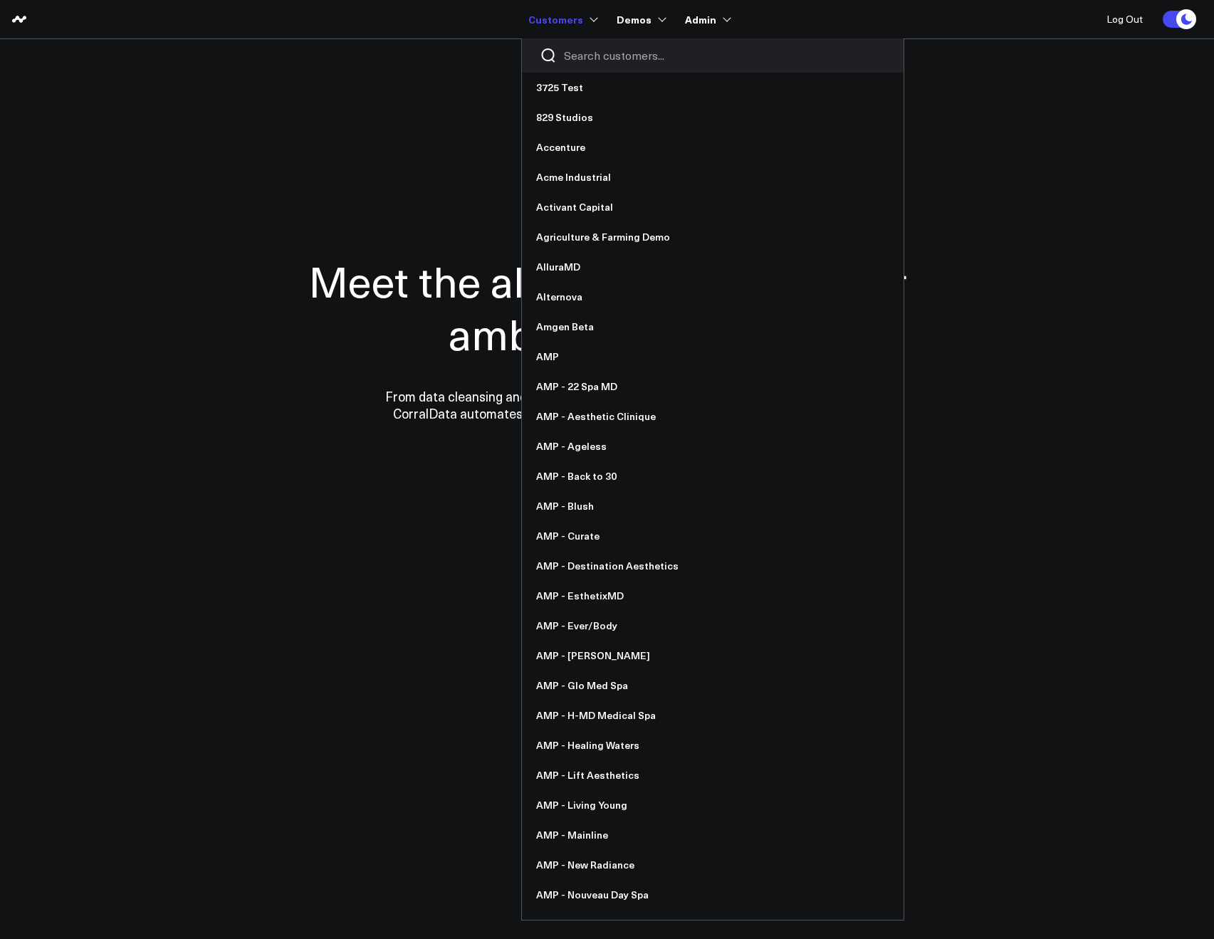
click at [569, 53] on input "Search customers input" at bounding box center [725, 56] width 322 height 16
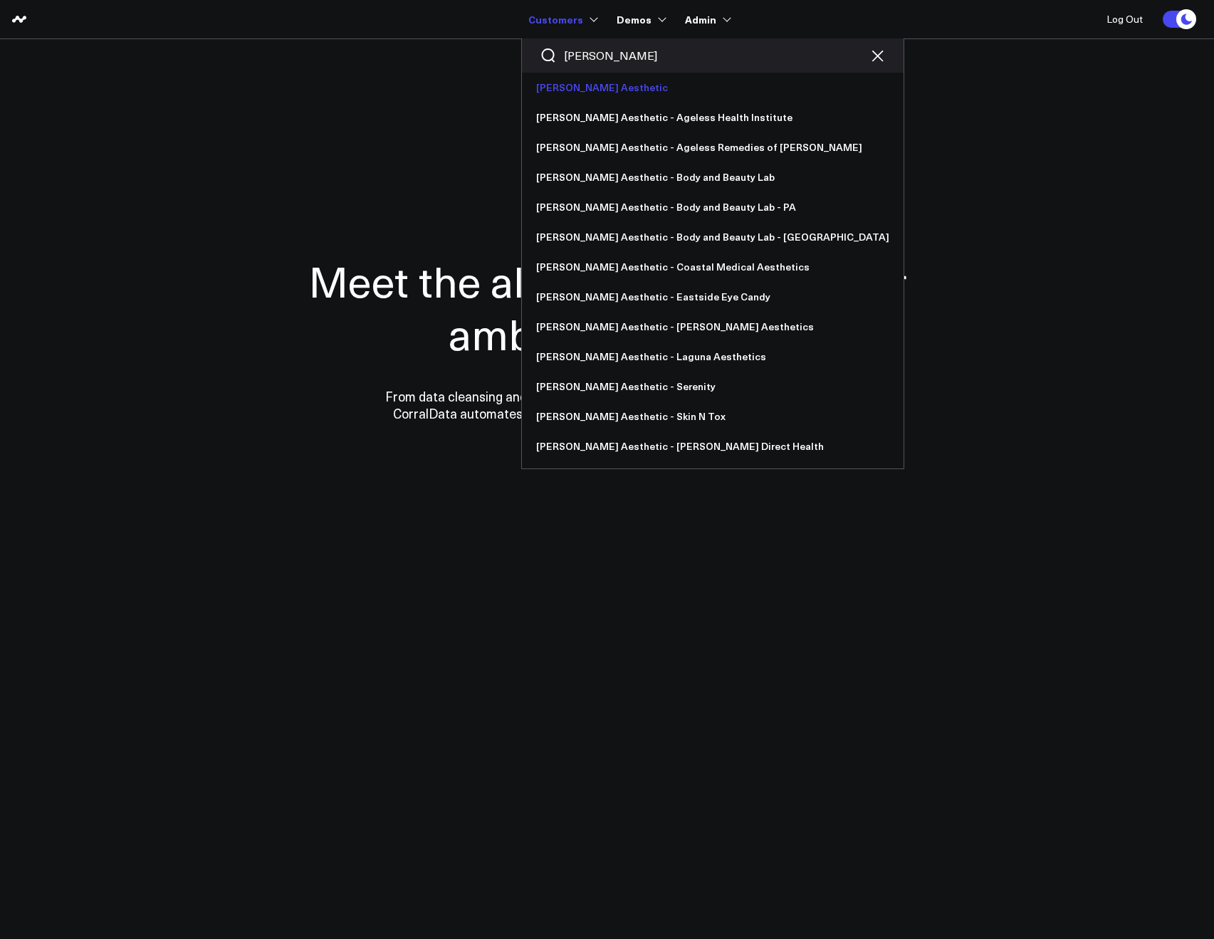
type input "[PERSON_NAME]"
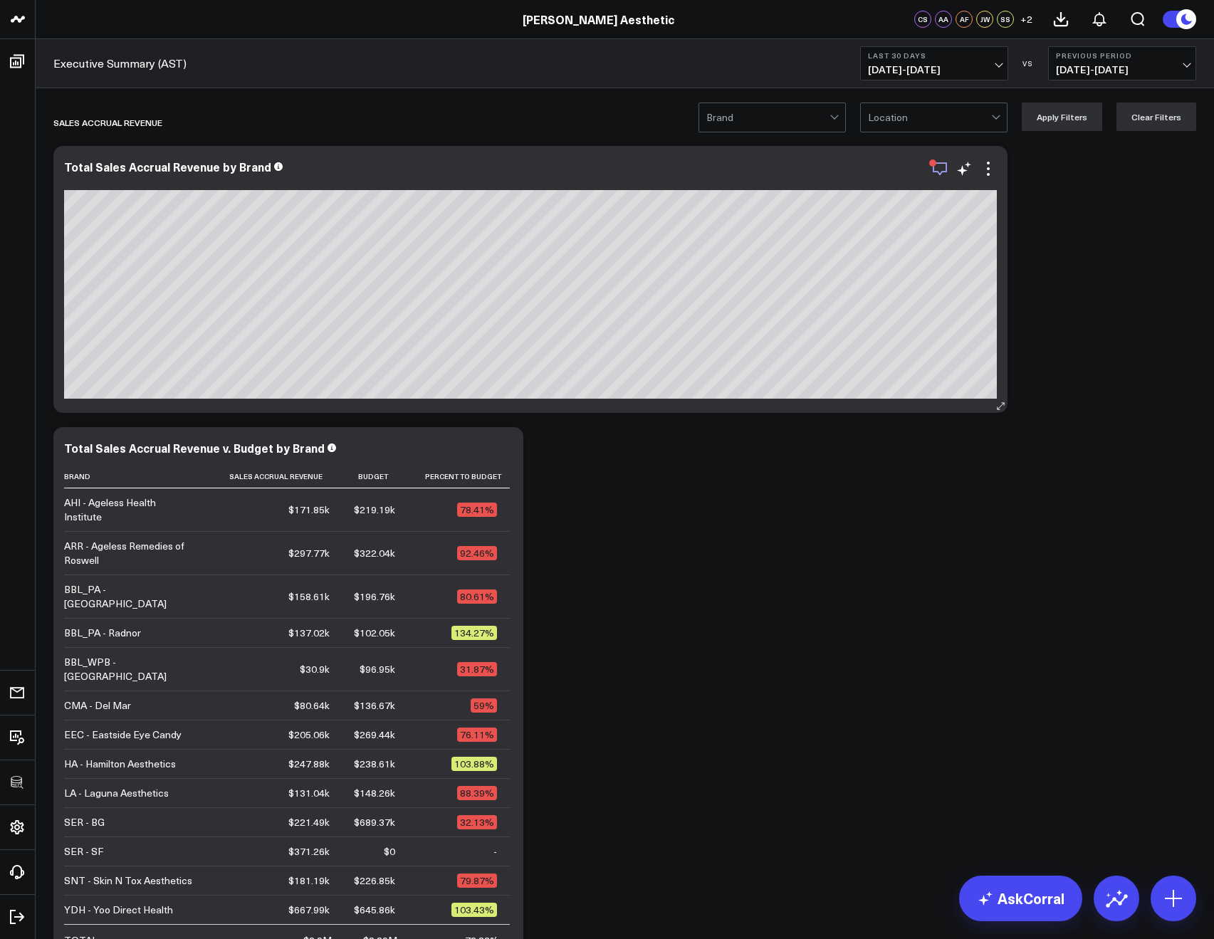
click at [947, 167] on icon "button" at bounding box center [940, 168] width 17 height 17
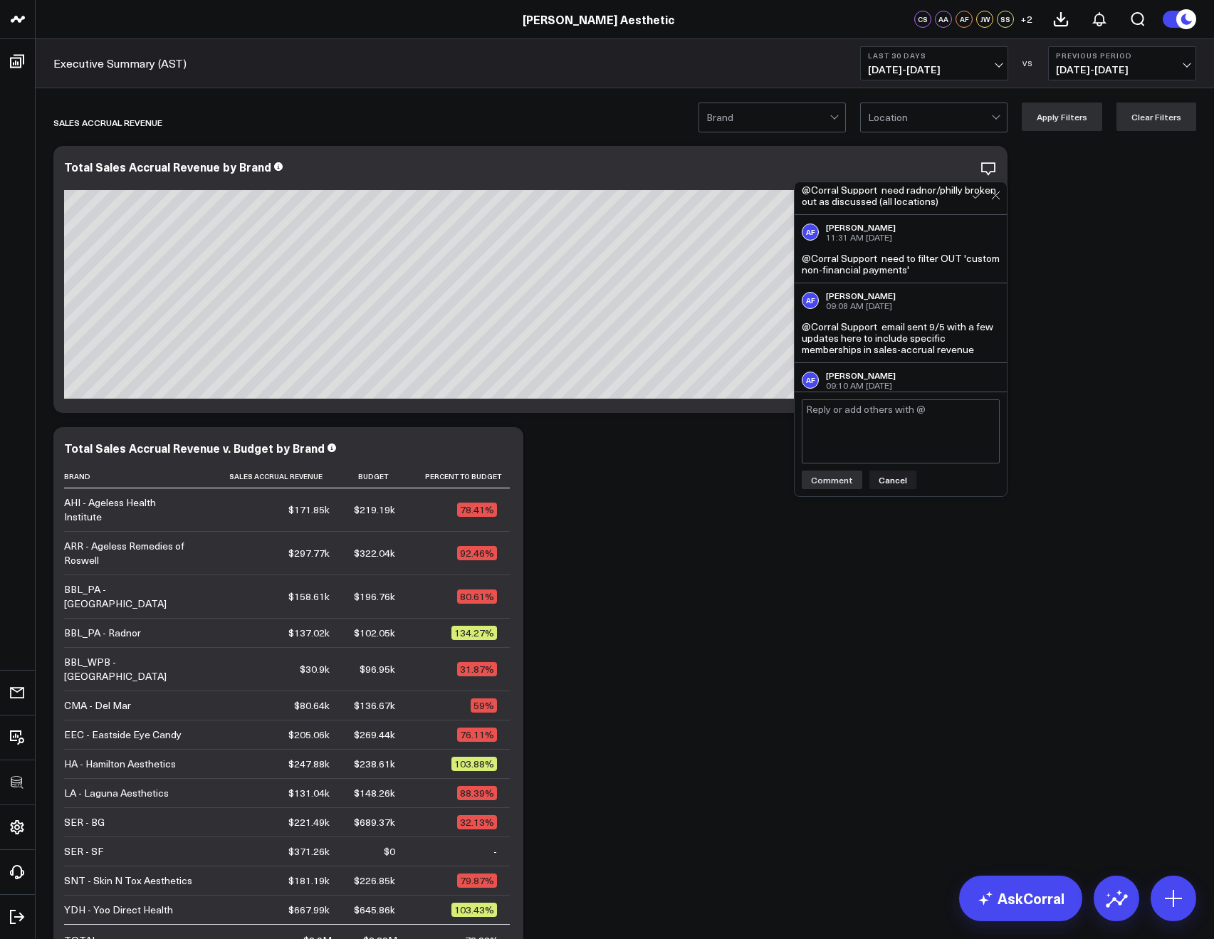
scroll to position [553, 0]
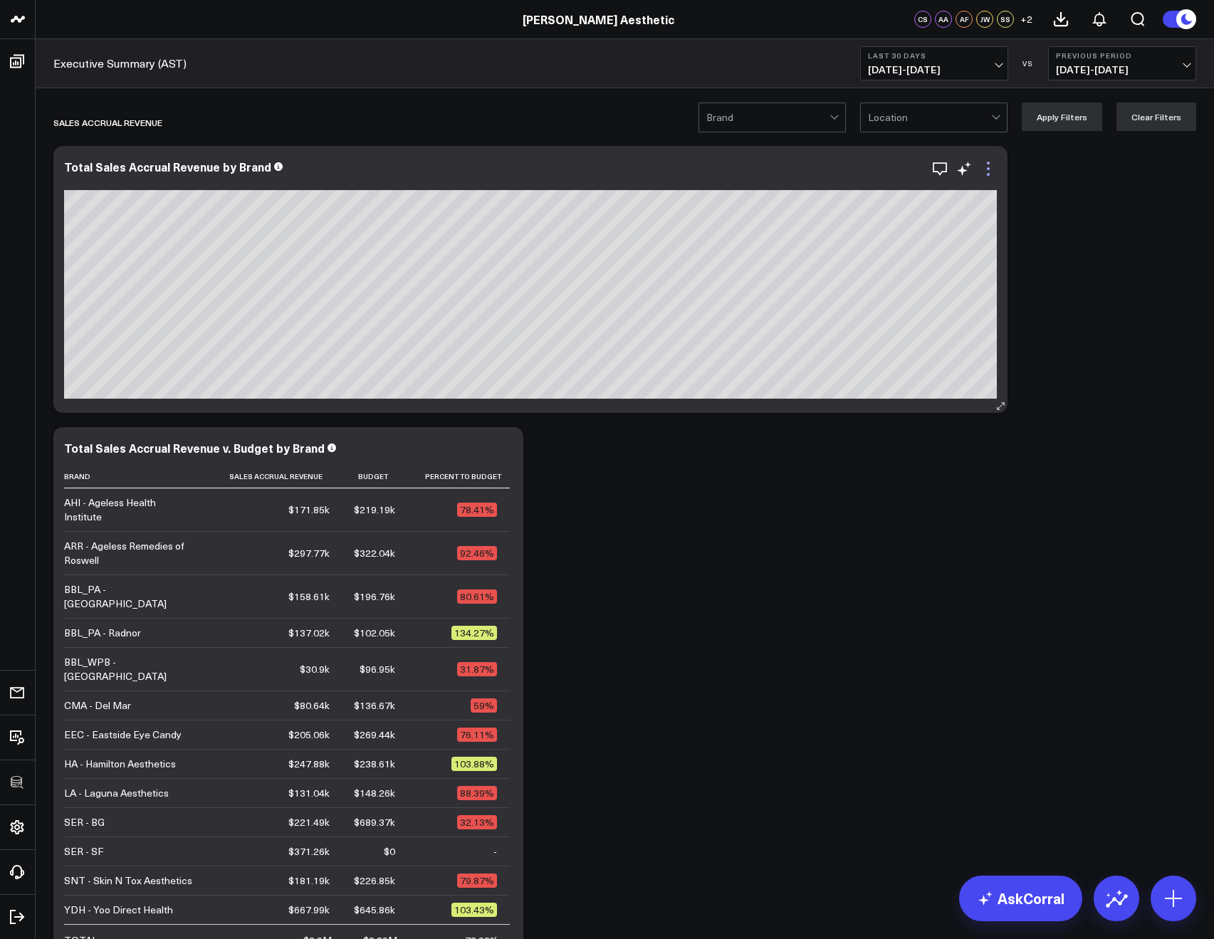
click at [991, 165] on icon at bounding box center [988, 168] width 17 height 17
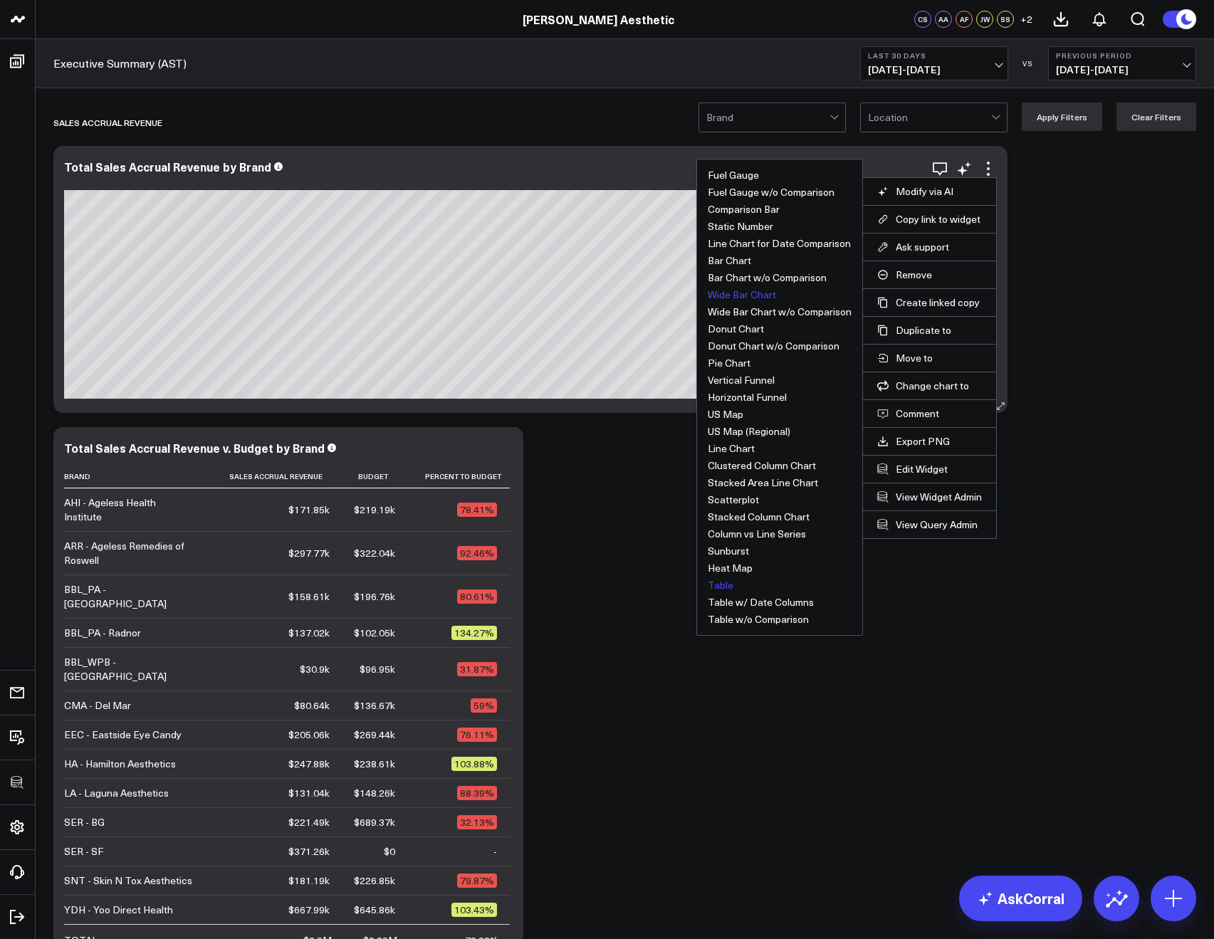
click at [712, 584] on button "Table" at bounding box center [721, 585] width 26 height 10
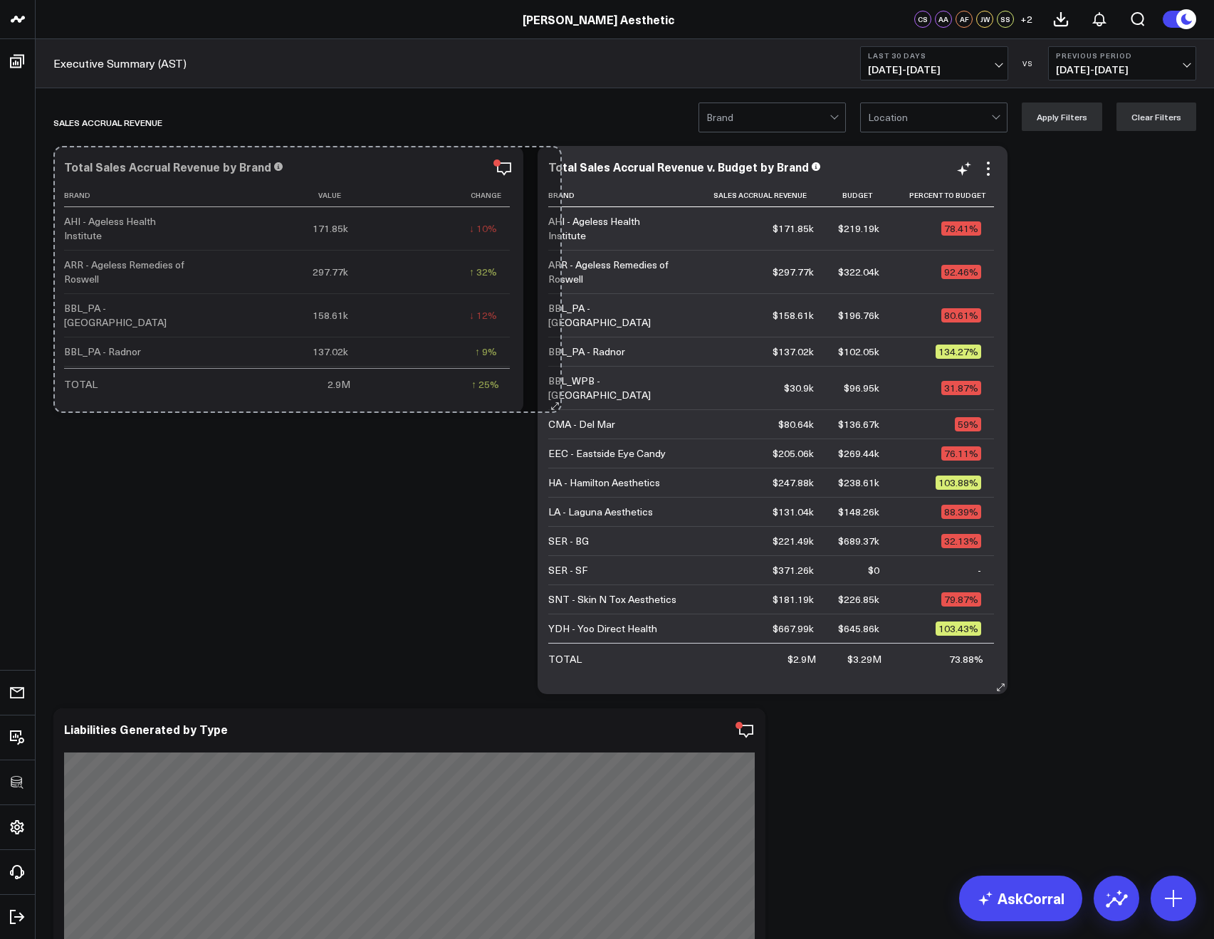
drag, startPoint x: 1001, startPoint y: 402, endPoint x: 556, endPoint y: 395, distance: 445.2
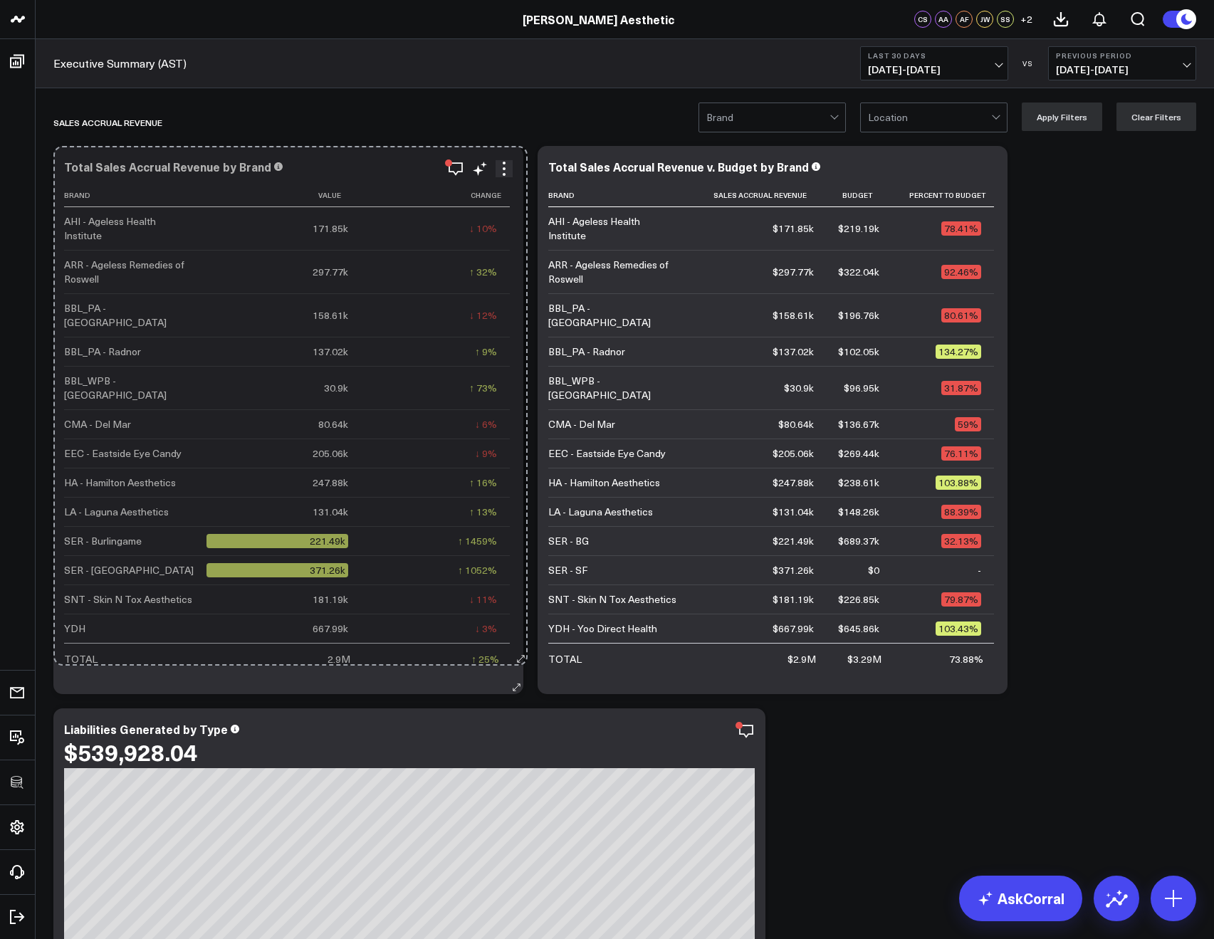
drag, startPoint x: 519, startPoint y: 407, endPoint x: 523, endPoint y: 659, distance: 251.4
click at [523, 659] on div "Total Sales Accrual Revenue by Brand Brand Value Change AHI - Ageless Health In…" at bounding box center [288, 420] width 470 height 548
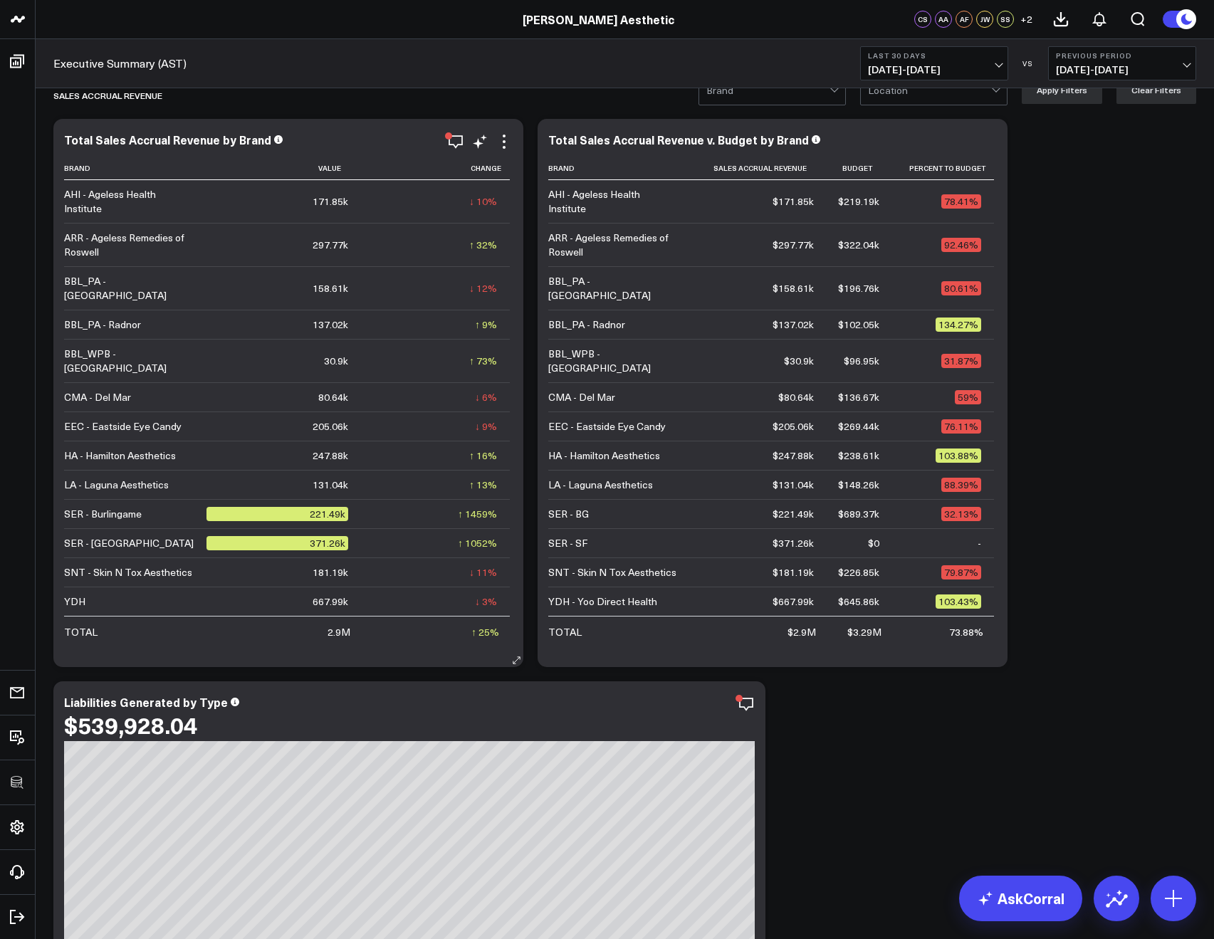
scroll to position [0, 0]
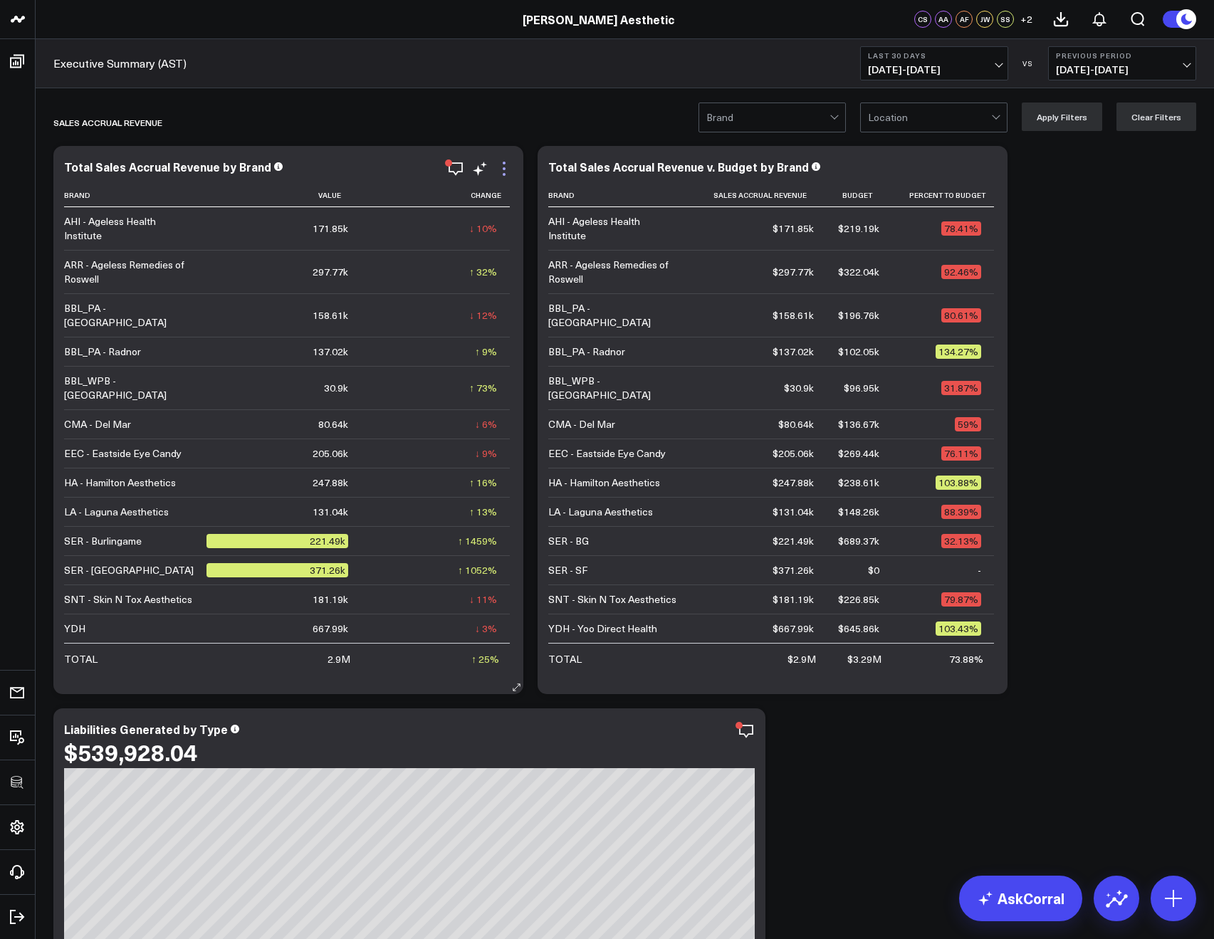
click at [506, 174] on icon at bounding box center [504, 168] width 17 height 17
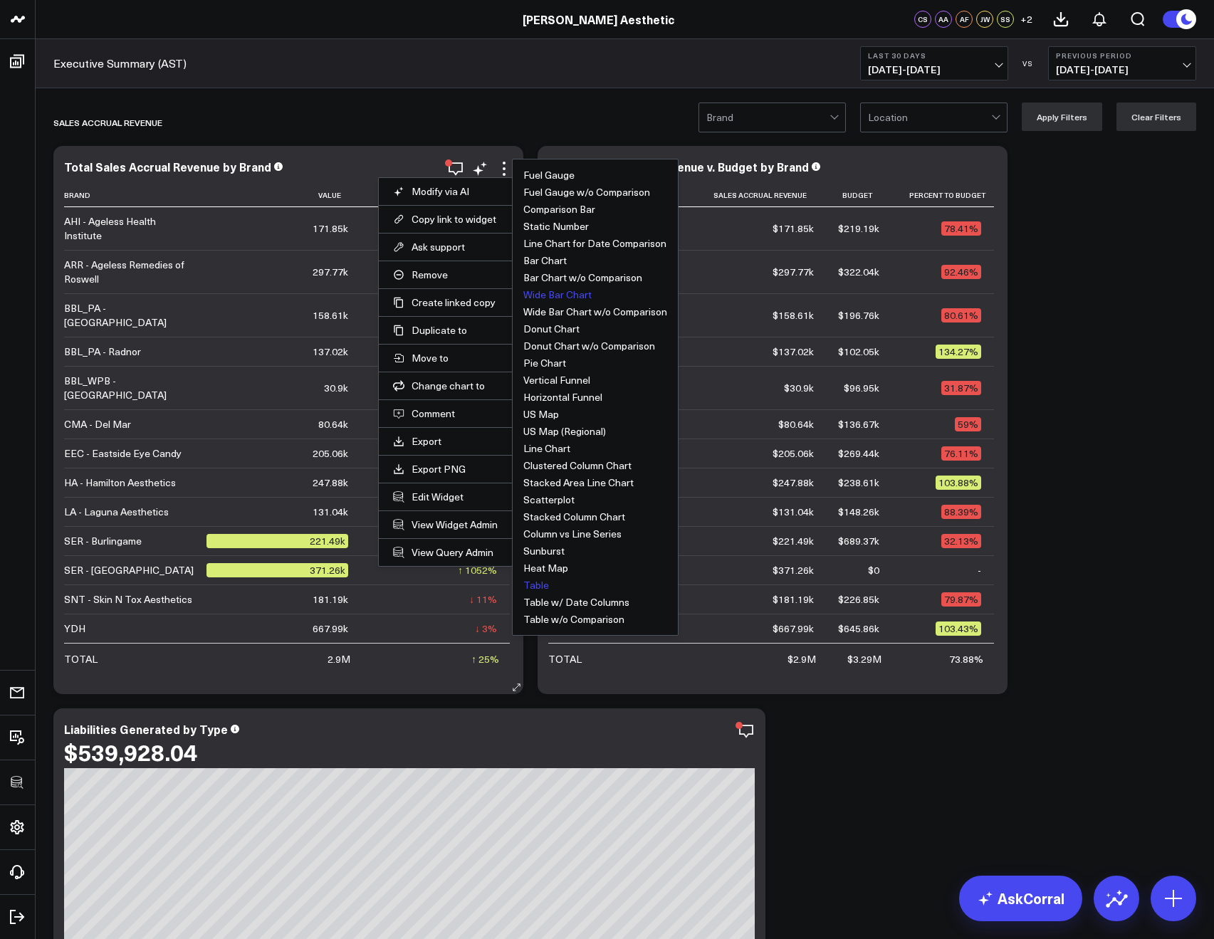
click at [566, 300] on button "Wide Bar Chart" at bounding box center [557, 295] width 68 height 10
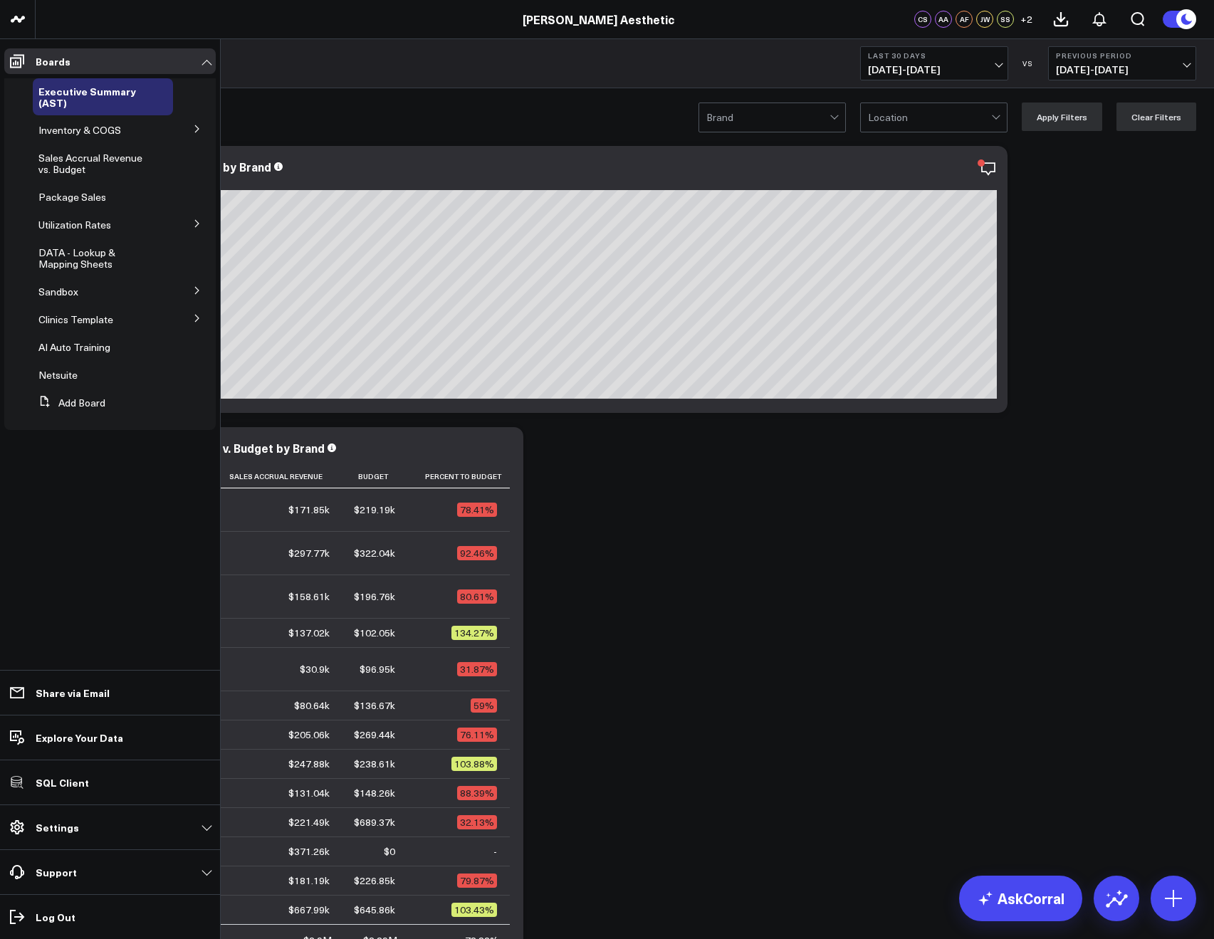
click at [195, 313] on button at bounding box center [197, 317] width 37 height 21
click at [199, 337] on button at bounding box center [197, 343] width 37 height 21
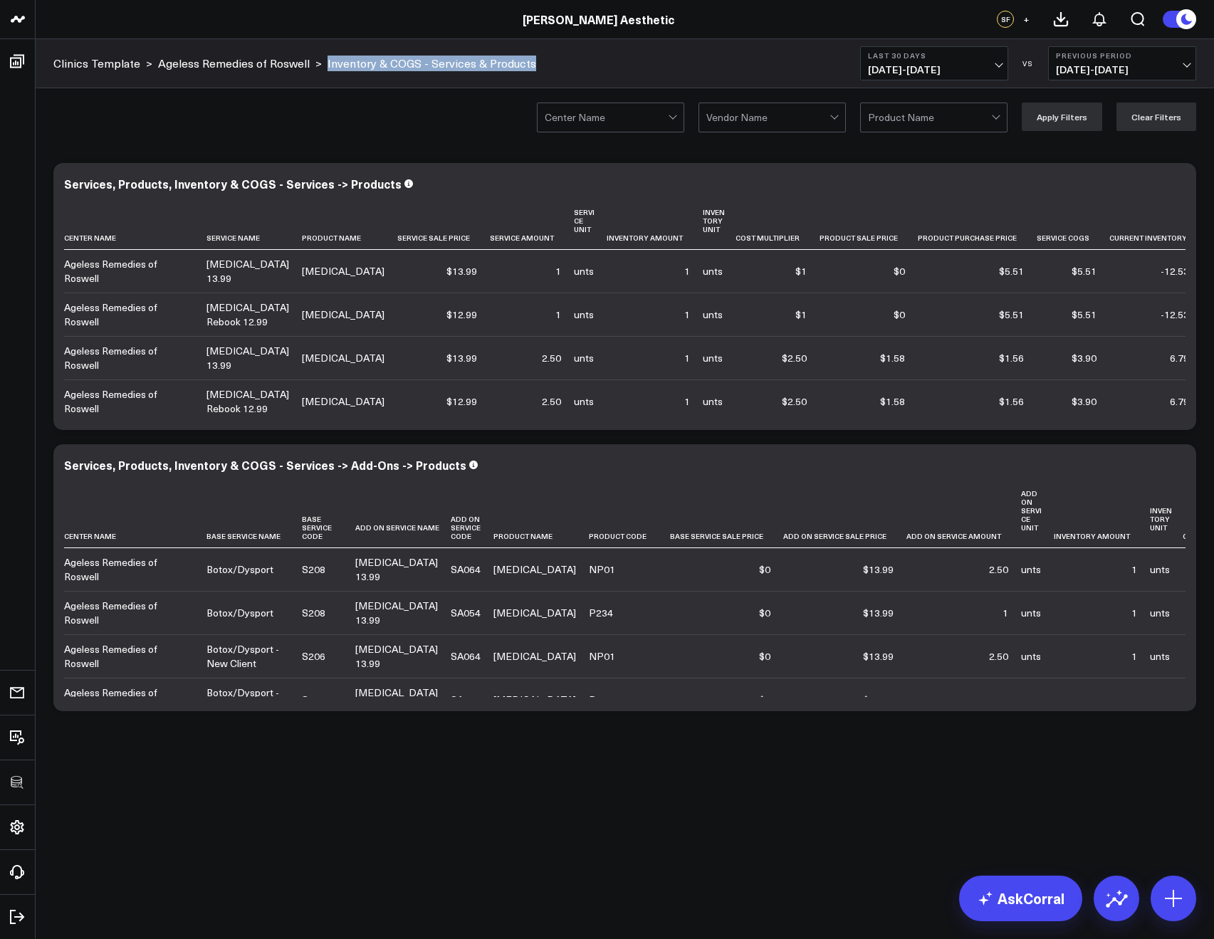
drag, startPoint x: 540, startPoint y: 62, endPoint x: 320, endPoint y: 66, distance: 219.4
click at [320, 66] on div "Clinics Template > Ageless Remedies of Roswell > Inventory & COGS - Services & …" at bounding box center [625, 63] width 1179 height 49
copy link "Inventory & COGS - Services & Products"
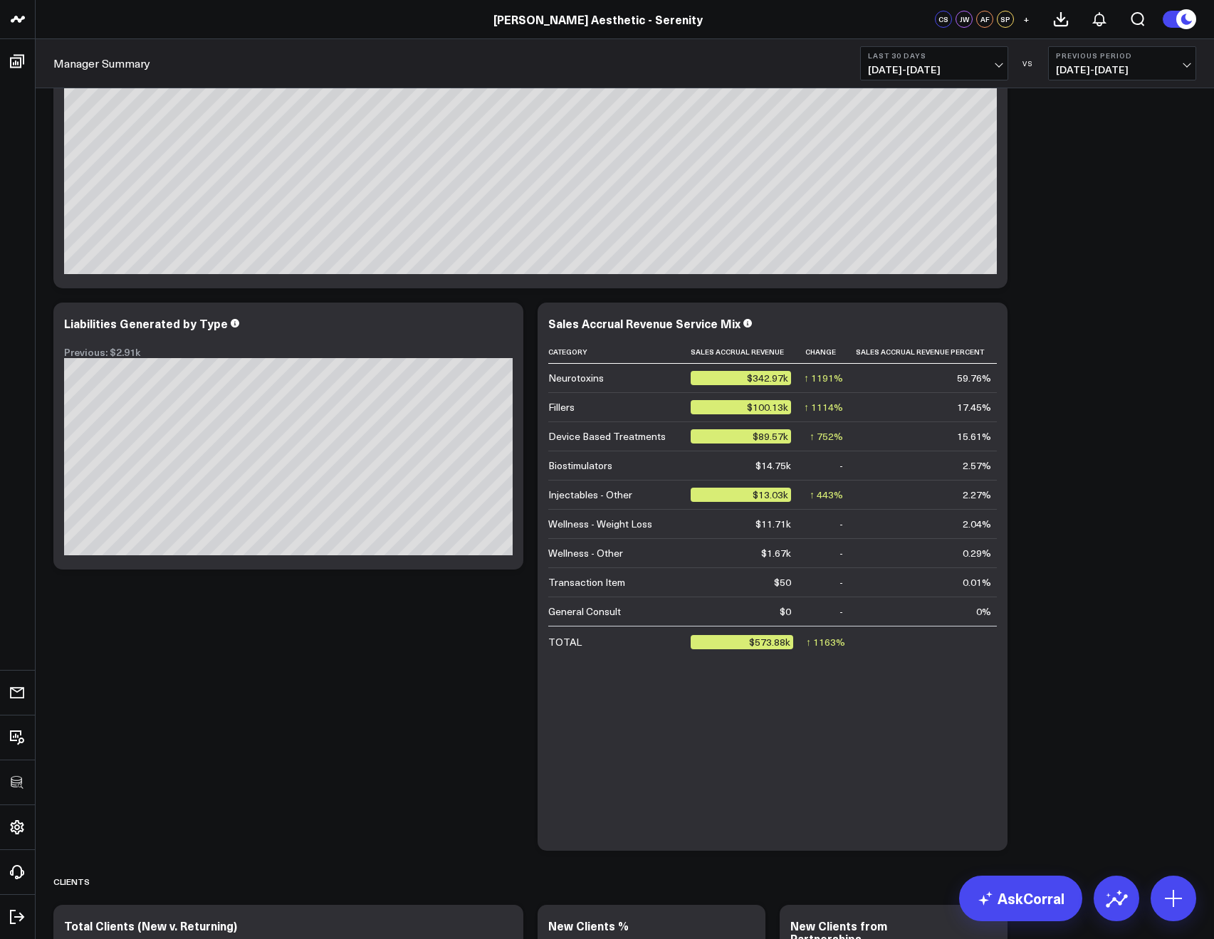
scroll to position [408, 0]
